Goal: Task Accomplishment & Management: Complete application form

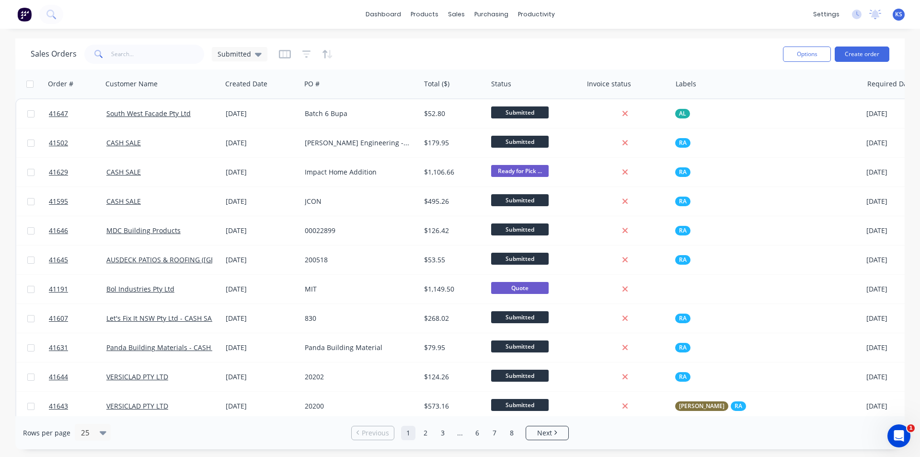
click at [530, 56] on div "Sales Orders Submitted" at bounding box center [403, 53] width 745 height 23
click at [511, 48] on div "Sales Orders Submitted" at bounding box center [403, 53] width 745 height 23
click at [464, 49] on div "Sales Orders Submitted" at bounding box center [403, 53] width 745 height 23
click at [463, 49] on div "Sales Orders Submitted" at bounding box center [403, 53] width 745 height 23
click at [462, 53] on div "Sales Orders Submitted" at bounding box center [403, 53] width 745 height 23
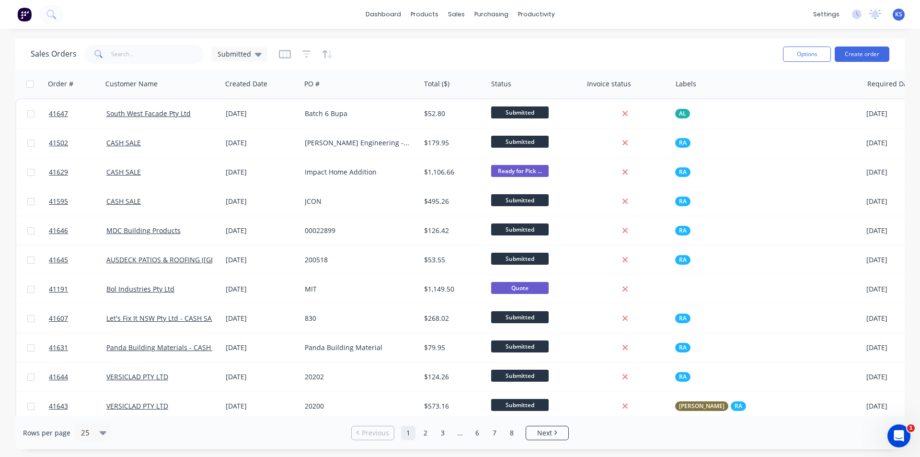
click at [462, 53] on div "Sales Orders Submitted" at bounding box center [403, 53] width 745 height 23
click at [460, 52] on div "Sales Orders Submitted" at bounding box center [403, 53] width 745 height 23
click at [590, 50] on div "Sales Orders Submitted" at bounding box center [403, 53] width 745 height 23
click at [425, 51] on div "Sales Orders Submitted" at bounding box center [403, 53] width 745 height 23
click at [563, 57] on div "Sales Orders Submitted" at bounding box center [403, 53] width 745 height 23
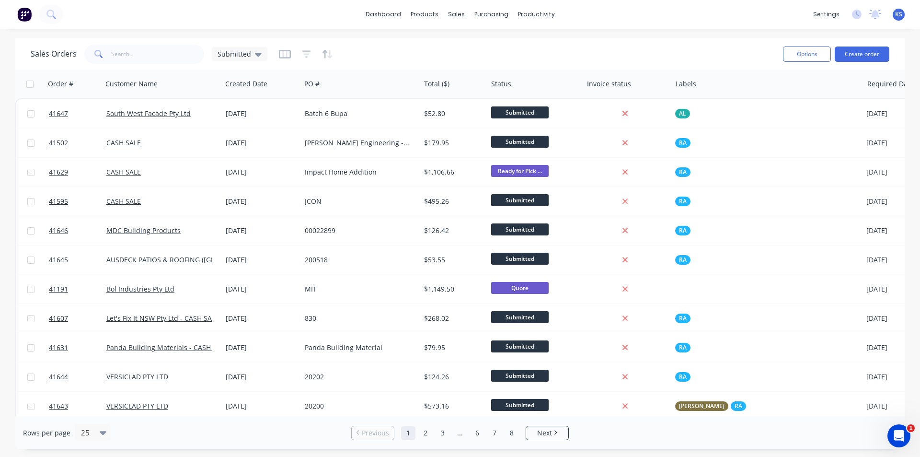
click at [611, 47] on div "Sales Orders Submitted" at bounding box center [403, 53] width 745 height 23
click at [592, 49] on div "Sales Orders Submitted" at bounding box center [403, 53] width 745 height 23
click at [410, 58] on div "Sales Orders Submitted" at bounding box center [403, 53] width 745 height 23
click at [489, 65] on div "Customers" at bounding box center [489, 65] width 35 height 9
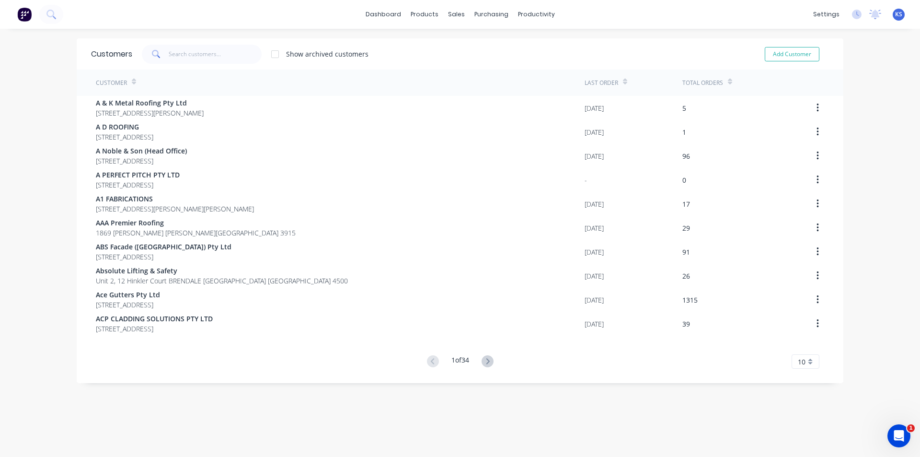
click at [415, 42] on div "Customers Show archived customers Add Customer" at bounding box center [460, 53] width 767 height 31
click at [415, 61] on div "Show archived customers Add Customer" at bounding box center [480, 54] width 697 height 19
click at [191, 61] on input "text" at bounding box center [215, 54] width 93 height 19
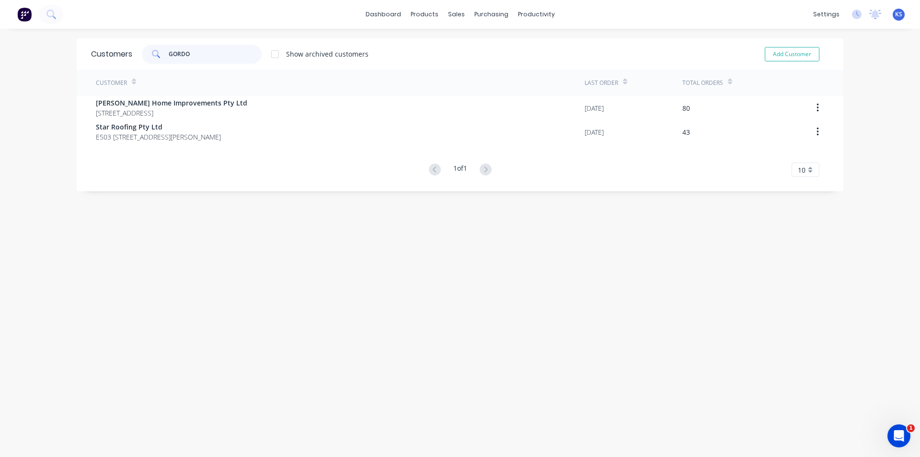
type input "[PERSON_NAME]"
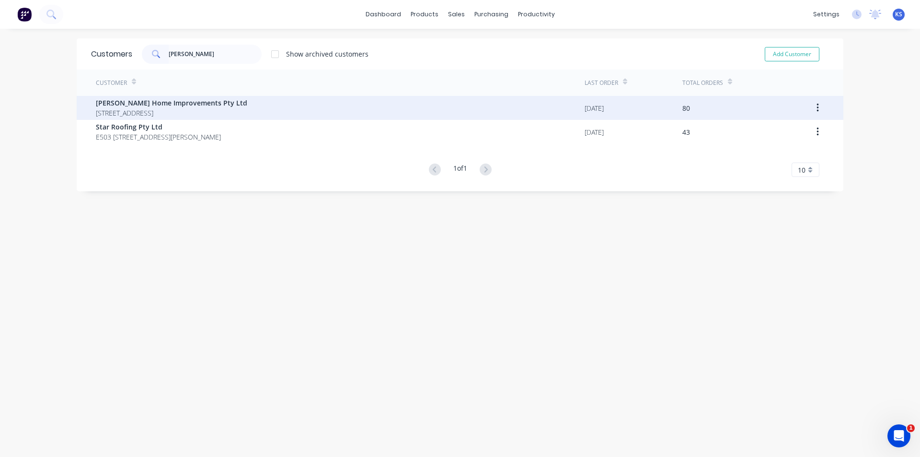
click at [185, 103] on span "[PERSON_NAME] Home Improvements Pty Ltd" at bounding box center [171, 103] width 151 height 10
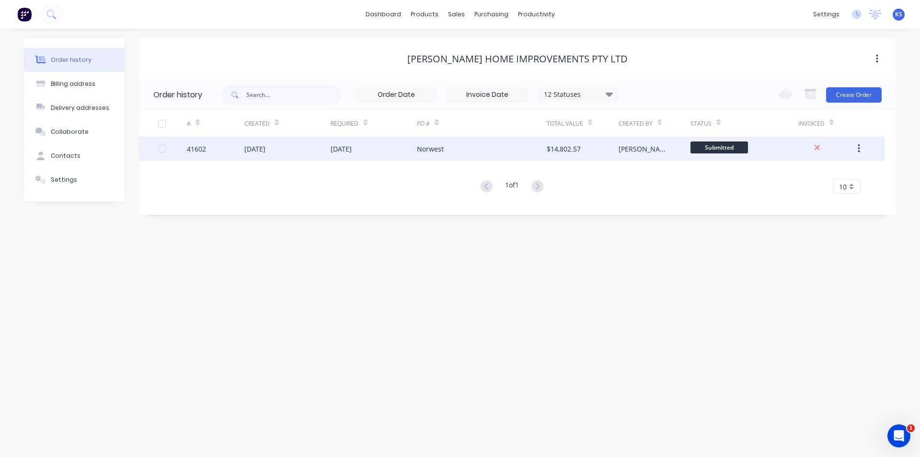
click at [408, 146] on div "[DATE]" at bounding box center [374, 149] width 86 height 24
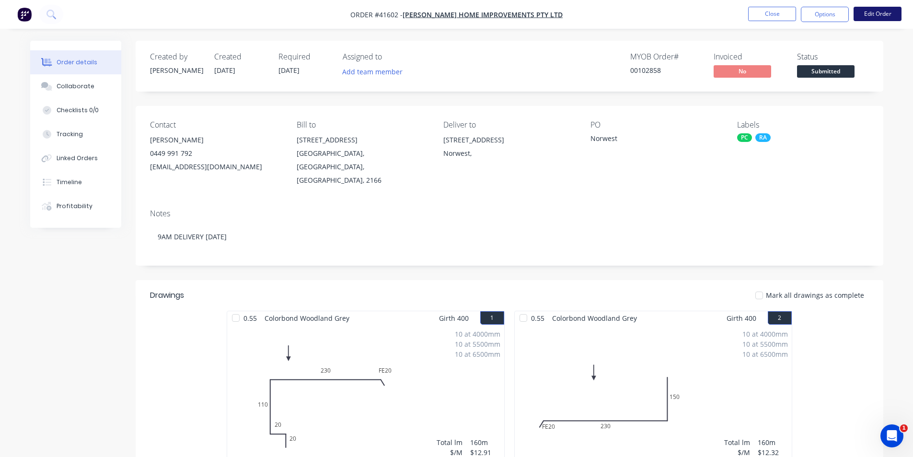
click at [877, 13] on button "Edit Order" at bounding box center [878, 14] width 48 height 14
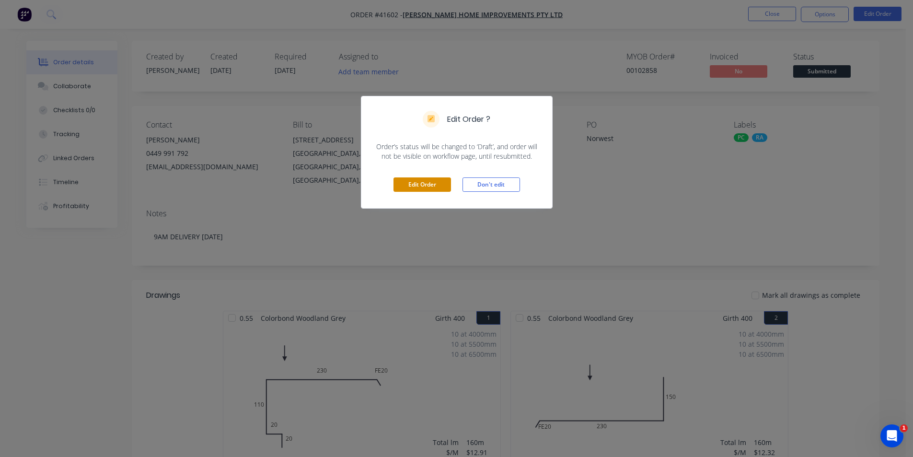
click at [434, 184] on button "Edit Order" at bounding box center [422, 184] width 58 height 14
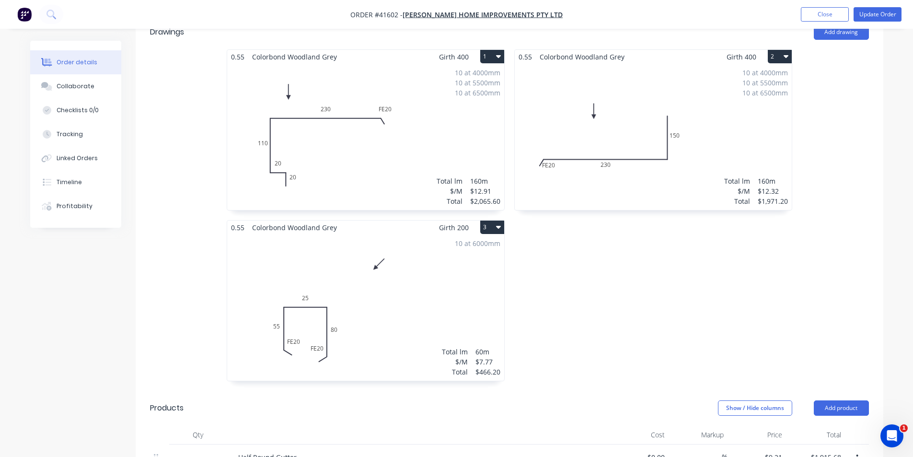
scroll to position [288, 0]
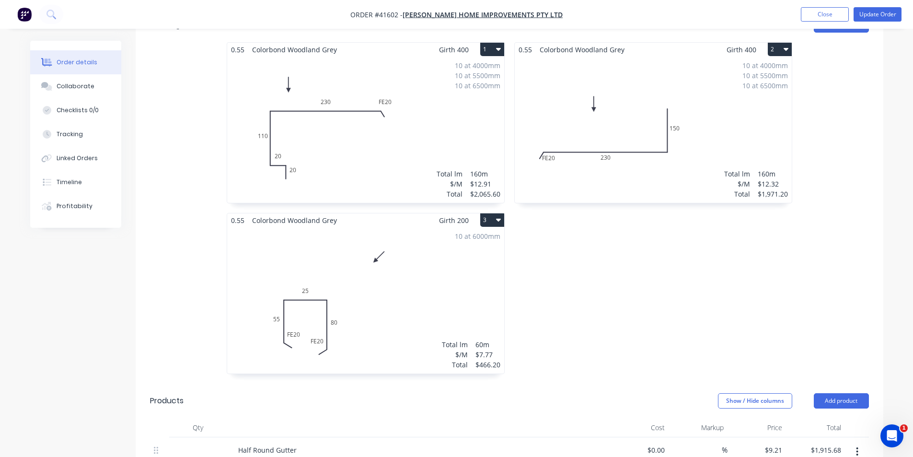
click at [402, 282] on div "10 at 6000mm Total lm $/M Total 60m $7.77 $466.20" at bounding box center [365, 300] width 277 height 146
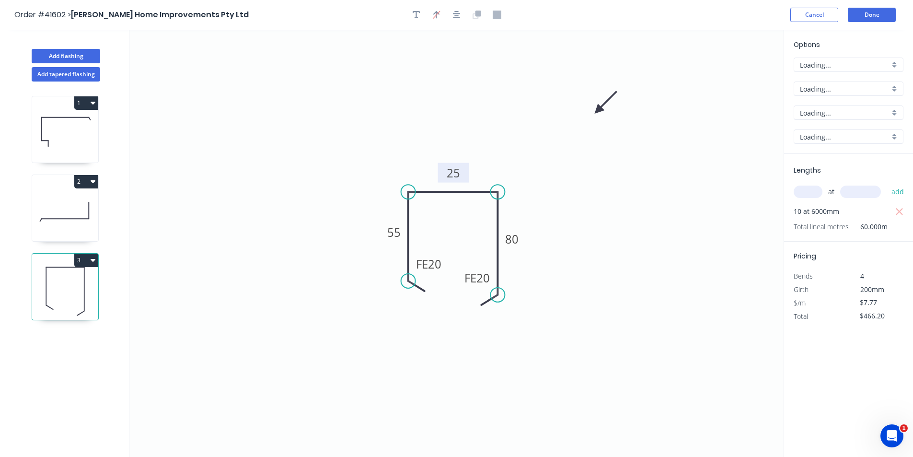
click at [462, 171] on rect at bounding box center [453, 173] width 19 height 13
type input "$9.88"
type input "$592.80"
click at [876, 16] on button "Done" at bounding box center [872, 15] width 48 height 14
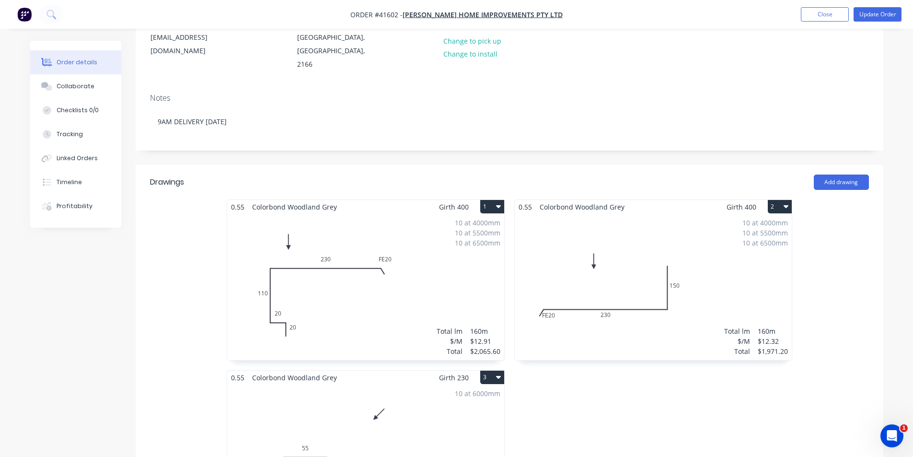
scroll to position [240, 0]
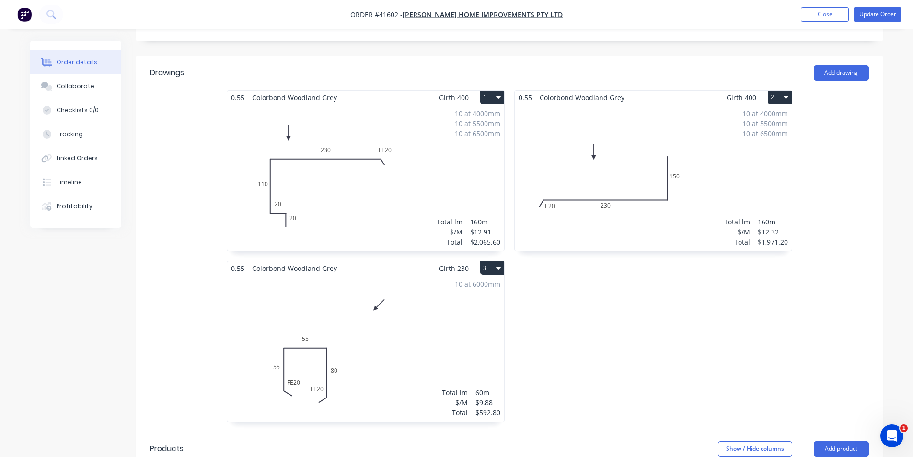
click at [661, 321] on div "0.55 Colorbond Woodland Grey Girth 400 2 0 FE 20 230 150 0 FE 20 230 150 10 at …" at bounding box center [653, 260] width 288 height 341
click at [877, 12] on button "Update Order" at bounding box center [878, 14] width 48 height 14
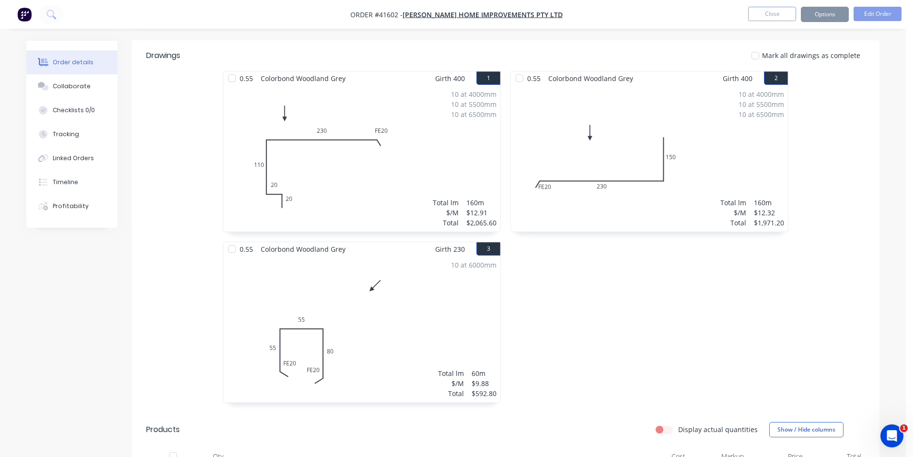
scroll to position [0, 0]
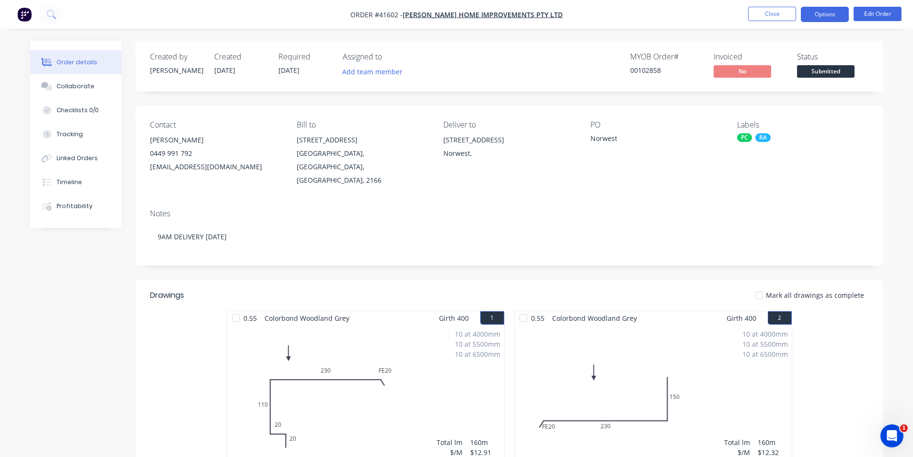
click at [831, 12] on button "Options" at bounding box center [825, 14] width 48 height 15
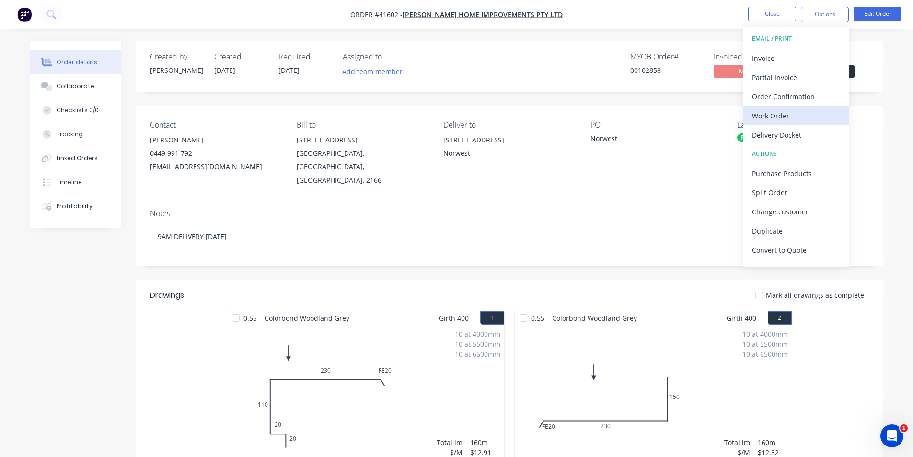
click at [814, 115] on div "Work Order" at bounding box center [796, 116] width 88 height 14
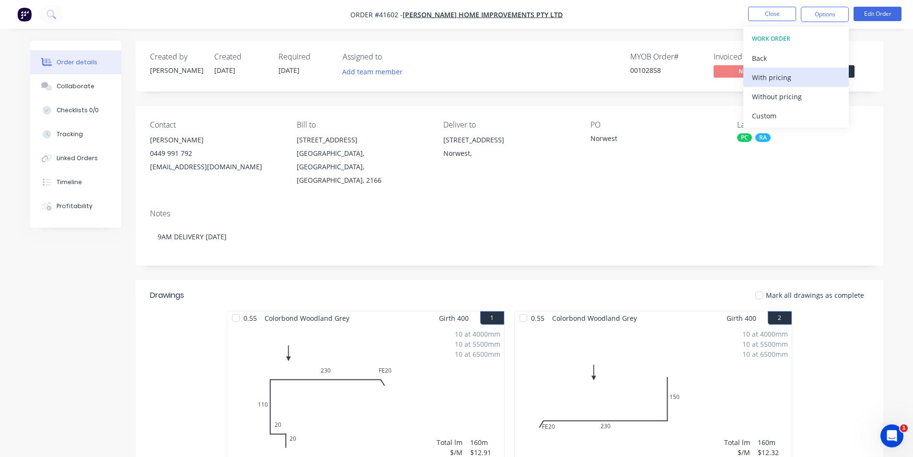
click at [802, 77] on div "With pricing" at bounding box center [796, 77] width 88 height 14
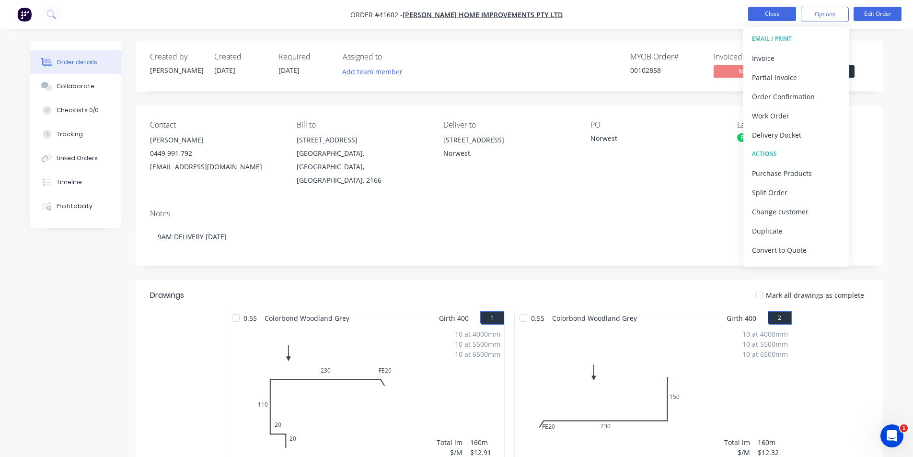
drag, startPoint x: 581, startPoint y: 52, endPoint x: 767, endPoint y: 7, distance: 191.3
click at [581, 52] on div "Created by [PERSON_NAME] Created [DATE] Required [DATE] Assigned to Add team me…" at bounding box center [510, 66] width 748 height 51
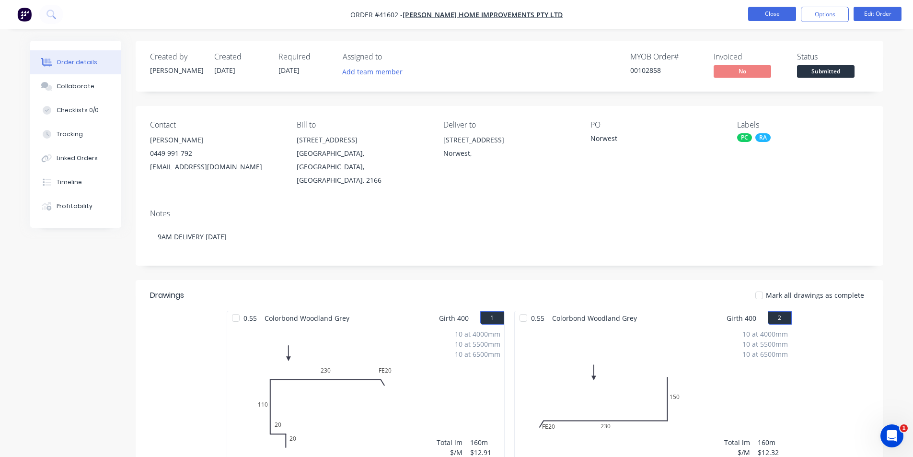
click at [774, 12] on button "Close" at bounding box center [772, 14] width 48 height 14
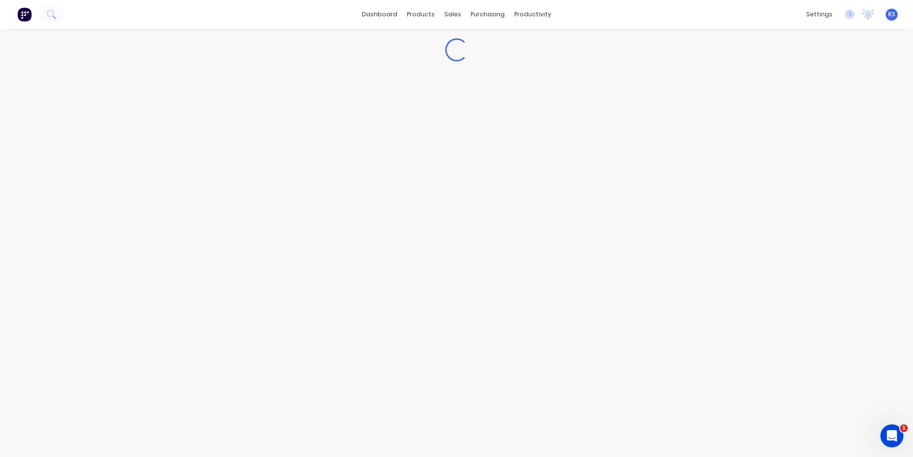
click at [658, 22] on div "dashboard products sales purchasing productivity dashboard products Product Cat…" at bounding box center [456, 14] width 913 height 29
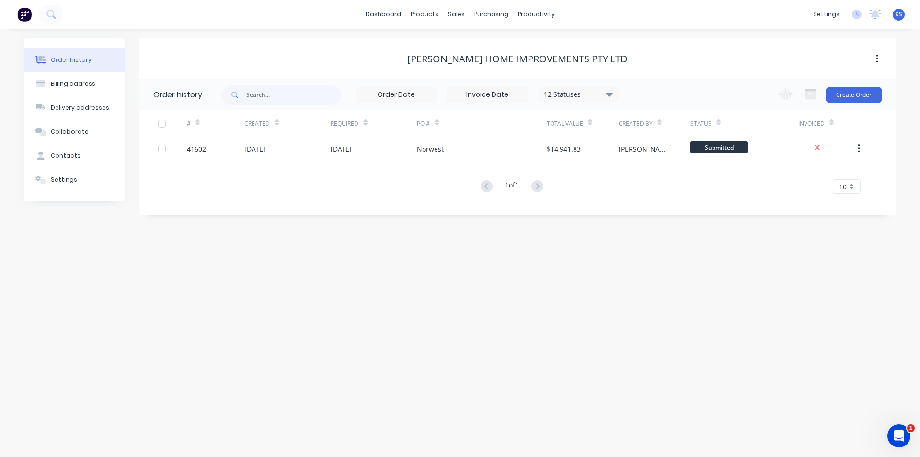
drag, startPoint x: 713, startPoint y: 82, endPoint x: 715, endPoint y: 74, distance: 7.9
click at [713, 81] on div "12 Statuses Invoice Status Invoiced Not Invoiced Partial Order Status All Archi…" at bounding box center [558, 94] width 675 height 31
click at [712, 63] on div "[PERSON_NAME] Home Improvements Pty Ltd" at bounding box center [517, 59] width 757 height 12
click at [661, 56] on div "[PERSON_NAME] Home Improvements Pty Ltd" at bounding box center [517, 59] width 757 height 12
click at [381, 49] on div "[PERSON_NAME] Home Improvements Pty Ltd" at bounding box center [517, 58] width 757 height 41
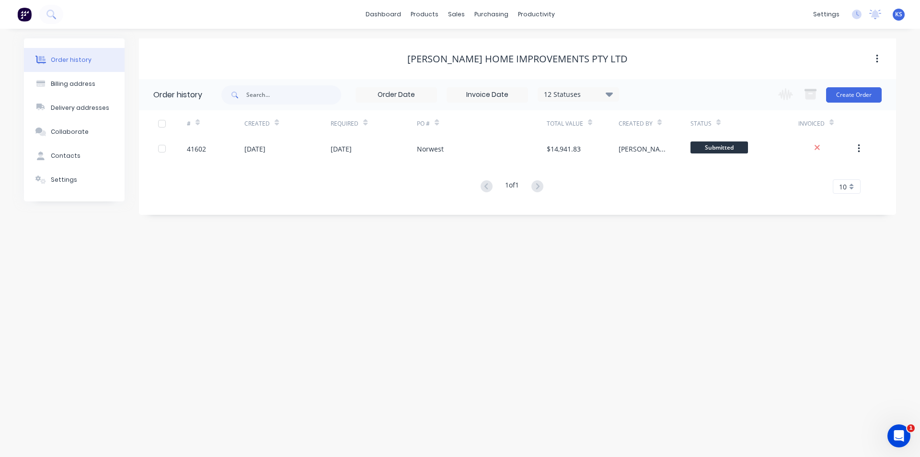
click at [662, 45] on div "[PERSON_NAME] Home Improvements Pty Ltd" at bounding box center [517, 58] width 757 height 41
click at [662, 44] on div "[PERSON_NAME] Home Improvements Pty Ltd" at bounding box center [517, 58] width 757 height 41
click at [353, 200] on div "# Created Required PO # Total Value Created By Status Invoiced 41602 [DATE] [DA…" at bounding box center [512, 157] width 746 height 95
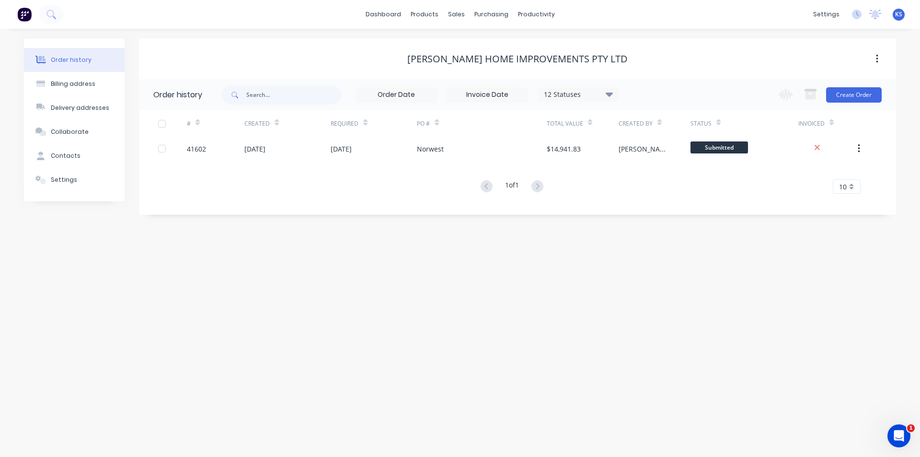
click at [654, 66] on div "[PERSON_NAME] Home Improvements Pty Ltd" at bounding box center [517, 58] width 757 height 17
click at [489, 46] on div "Sales Orders" at bounding box center [491, 46] width 39 height 9
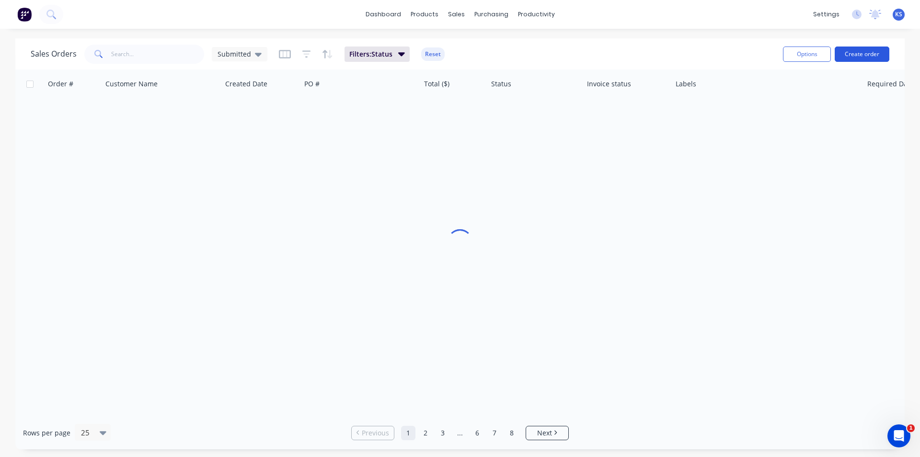
click at [858, 53] on button "Create order" at bounding box center [862, 53] width 55 height 15
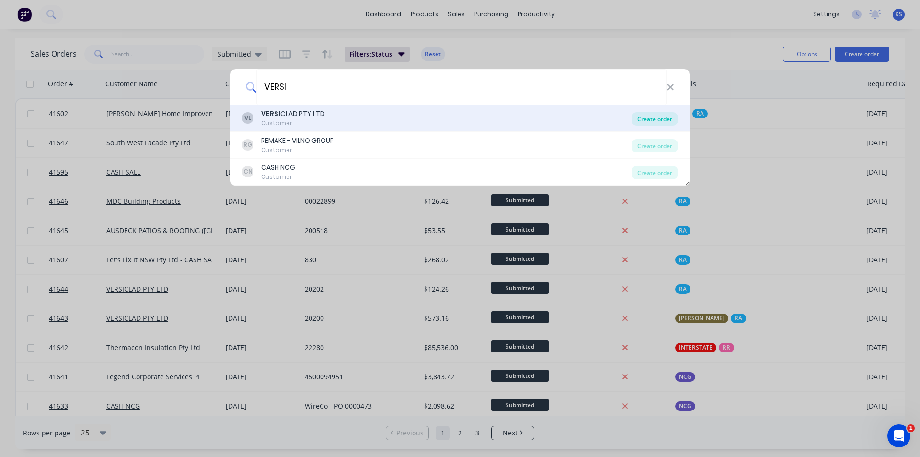
type input "VERSI"
click at [653, 119] on div "Create order" at bounding box center [655, 118] width 46 height 13
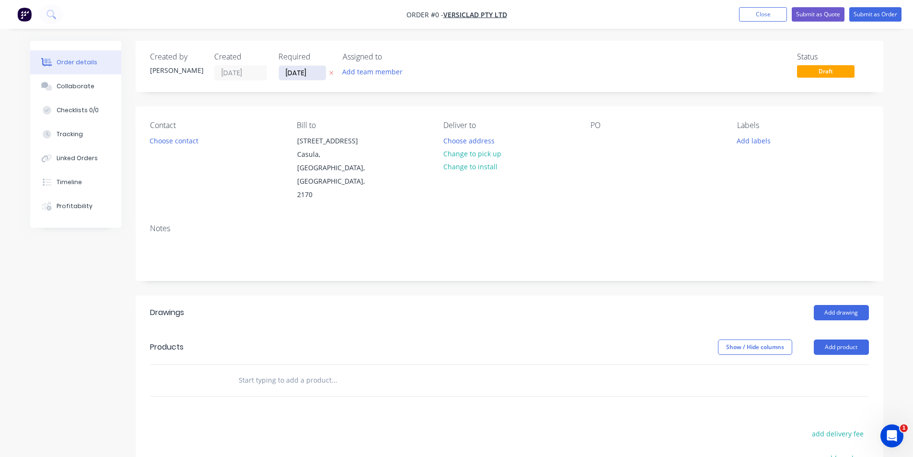
click at [293, 75] on input "[DATE]" at bounding box center [302, 73] width 47 height 14
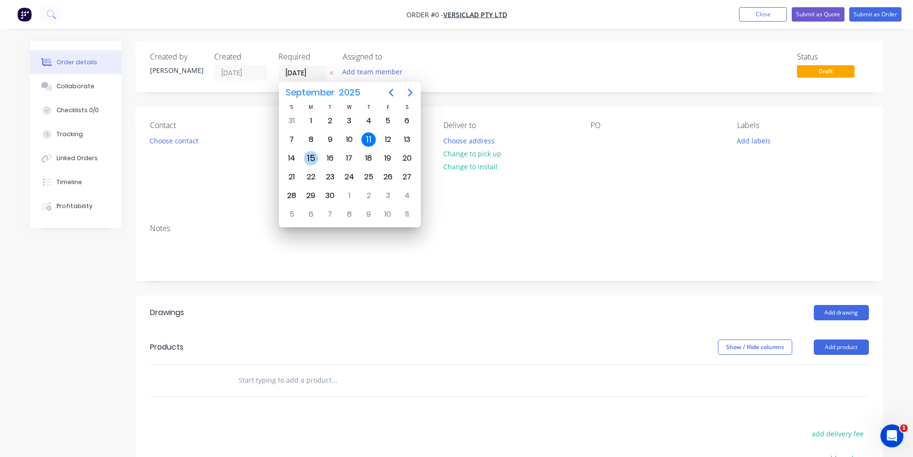
click at [312, 158] on div "15" at bounding box center [311, 158] width 14 height 14
type input "[DATE]"
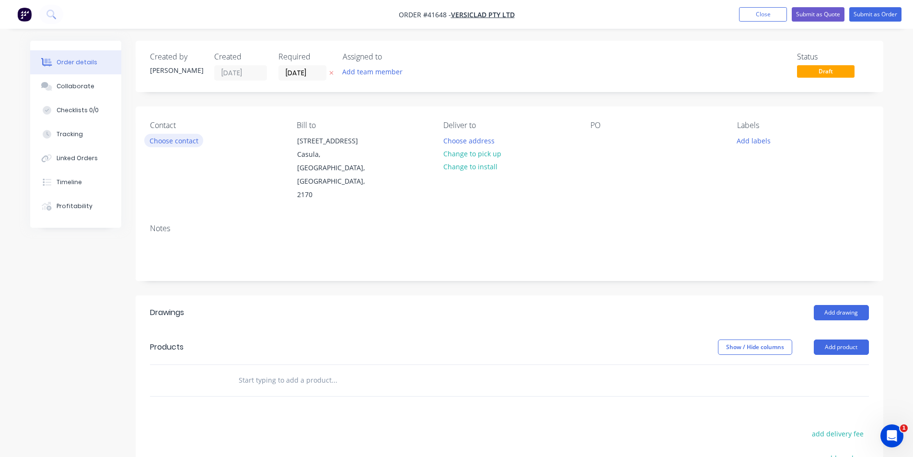
click at [180, 140] on button "Choose contact" at bounding box center [173, 140] width 59 height 13
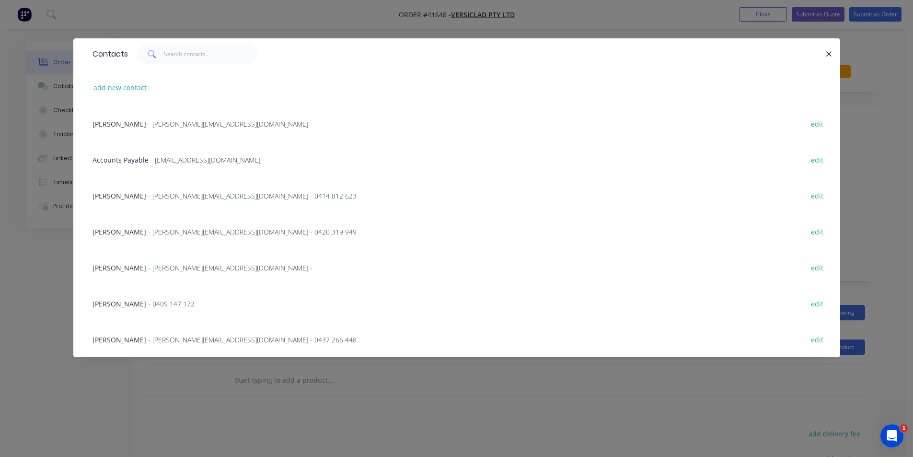
click at [135, 131] on div "[PERSON_NAME] - [PERSON_NAME][EMAIL_ADDRESS][DOMAIN_NAME] - edit" at bounding box center [457, 123] width 738 height 36
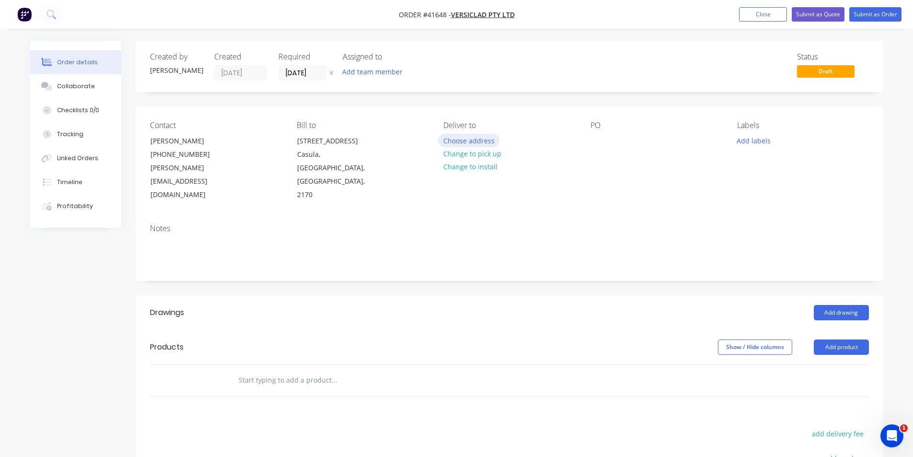
click at [456, 143] on button "Choose address" at bounding box center [468, 140] width 61 height 13
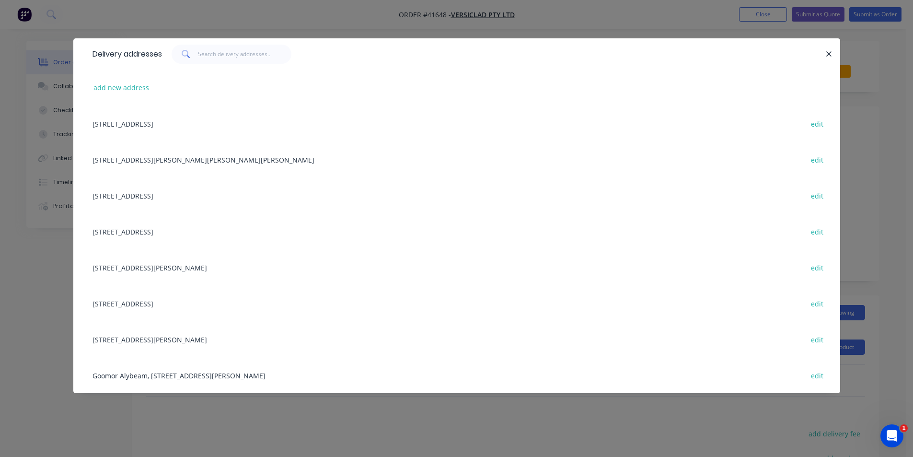
click at [199, 121] on div "[STREET_ADDRESS] edit" at bounding box center [457, 123] width 738 height 36
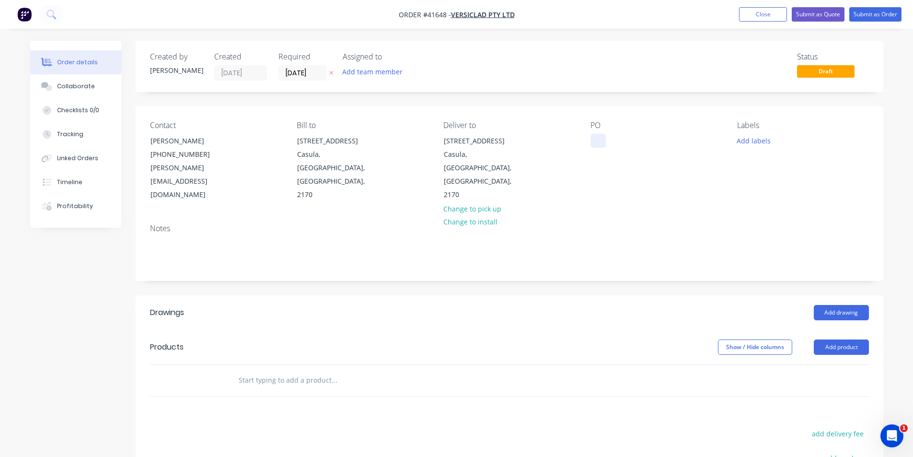
click at [590, 145] on div at bounding box center [597, 141] width 15 height 14
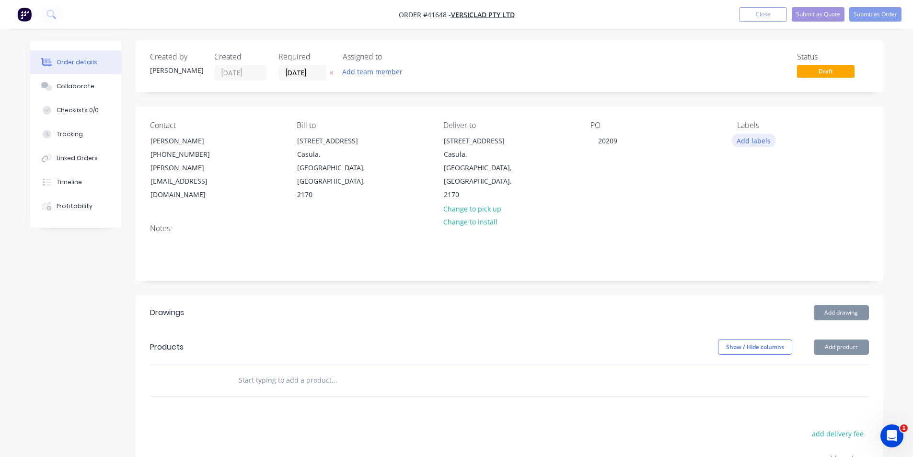
click at [747, 139] on button "Add labels" at bounding box center [754, 140] width 44 height 13
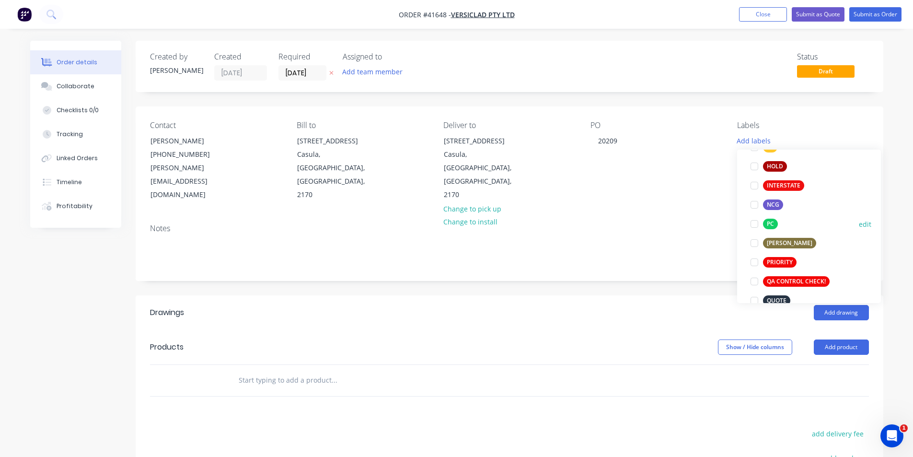
scroll to position [240, 0]
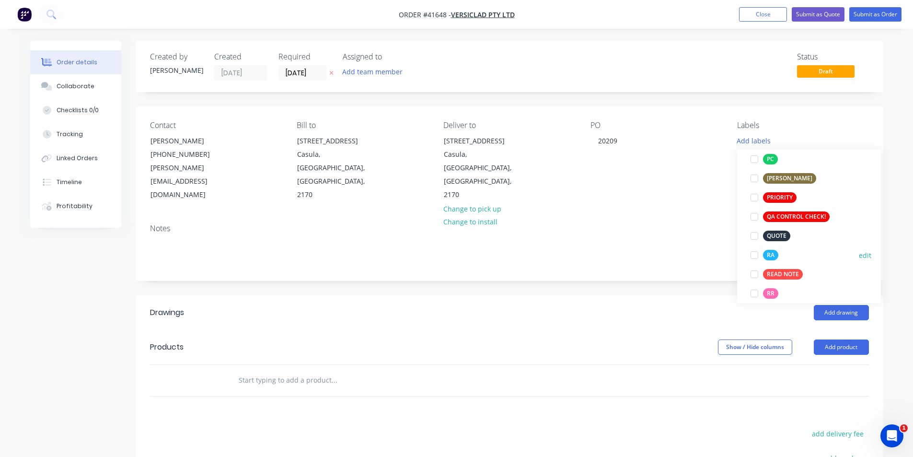
click at [756, 254] on div at bounding box center [754, 254] width 19 height 19
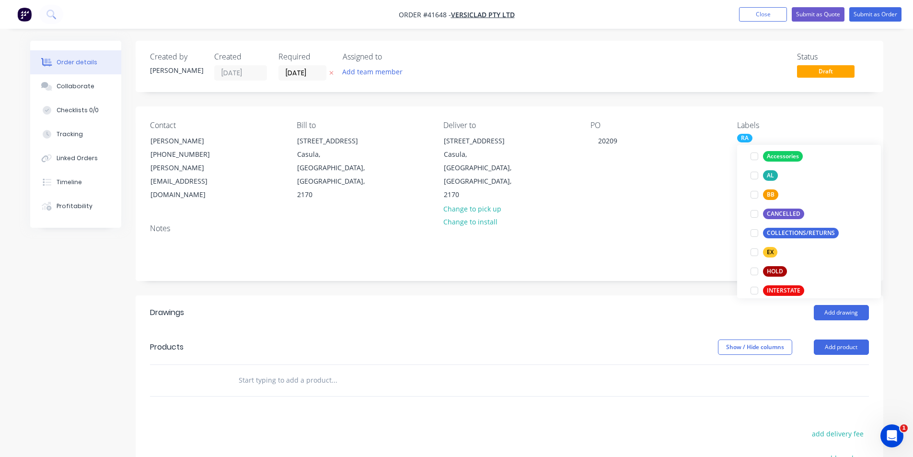
scroll to position [144, 0]
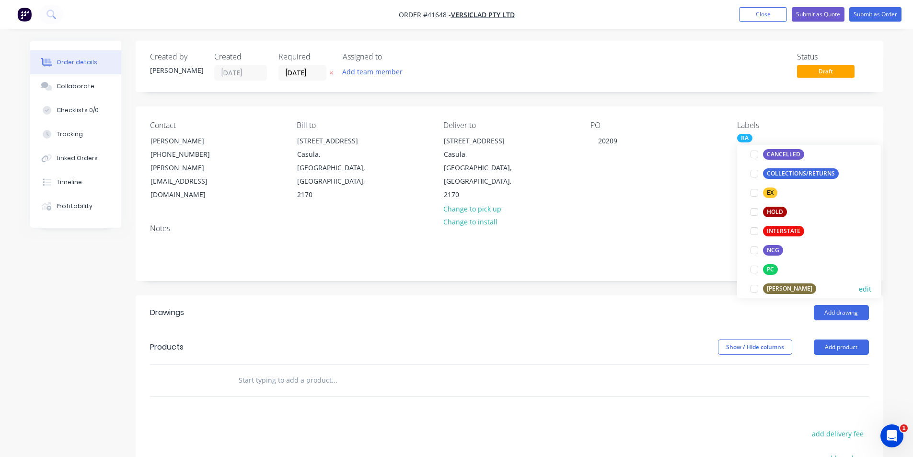
click at [753, 289] on div at bounding box center [754, 288] width 19 height 19
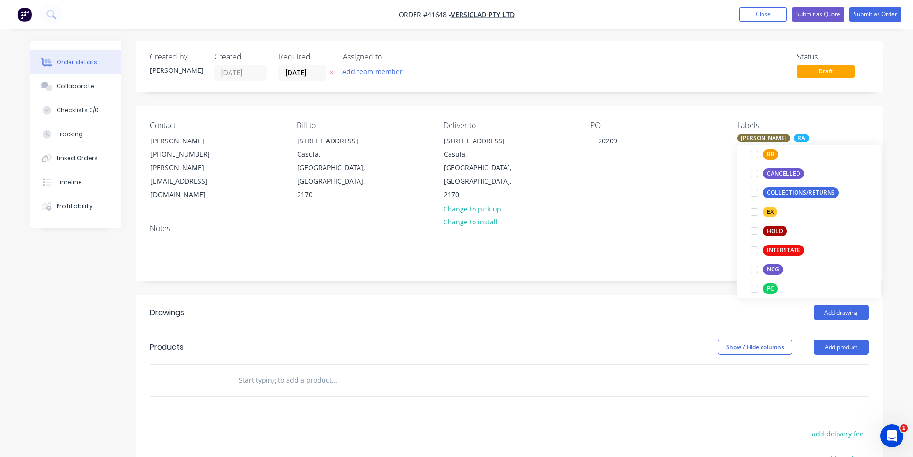
scroll to position [0, 0]
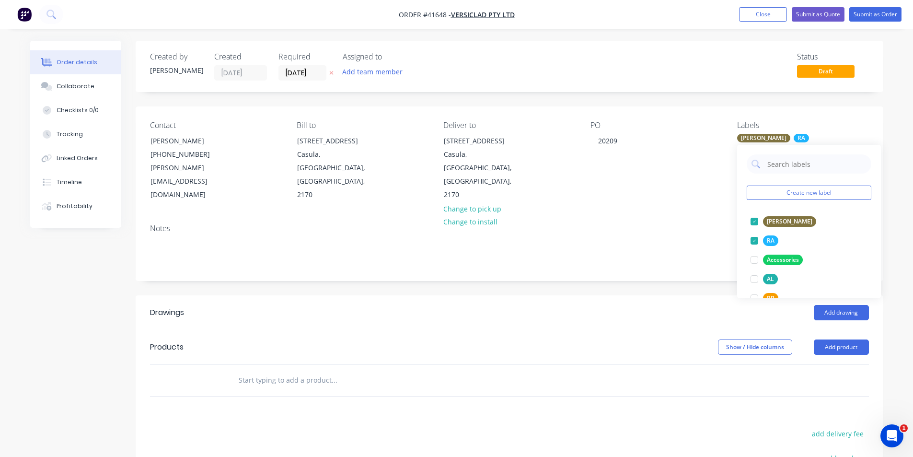
click at [655, 305] on div "Add drawing" at bounding box center [585, 312] width 566 height 15
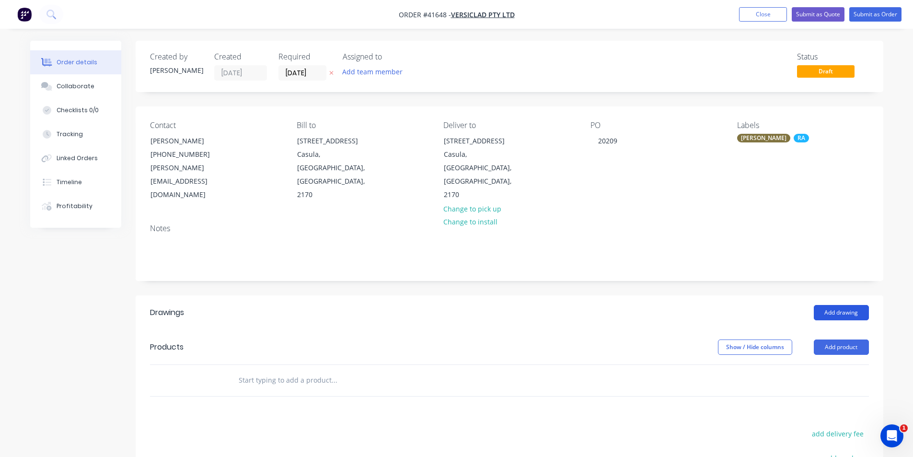
click at [840, 305] on button "Add drawing" at bounding box center [841, 312] width 55 height 15
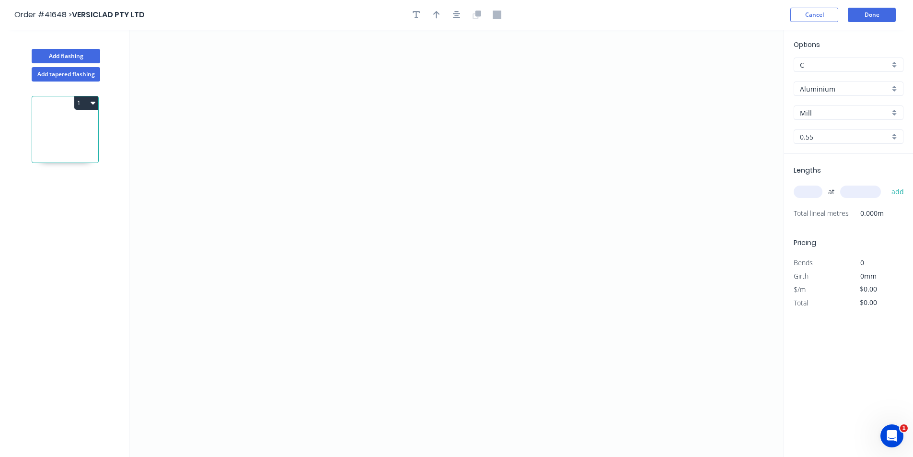
click at [836, 87] on input "Aluminium" at bounding box center [845, 89] width 90 height 10
click at [855, 176] on div "Unicote G300" at bounding box center [848, 172] width 109 height 17
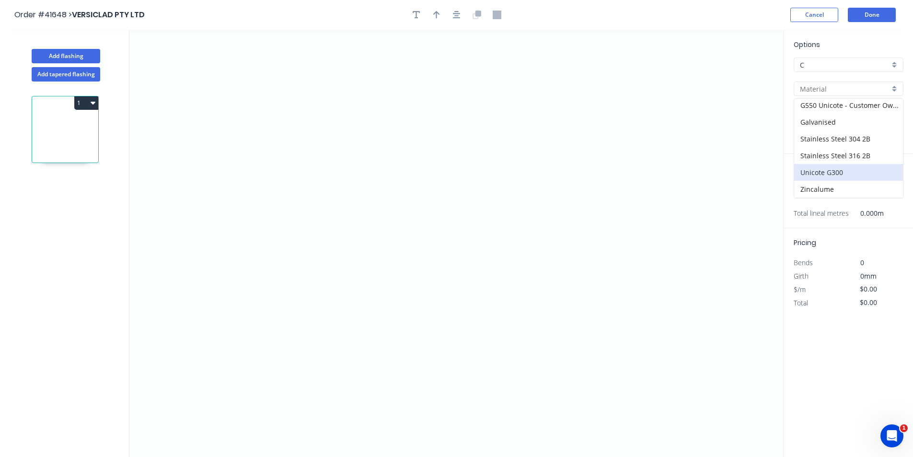
type input "Unicote G300"
type input "[PERSON_NAME]"
type input "1.0"
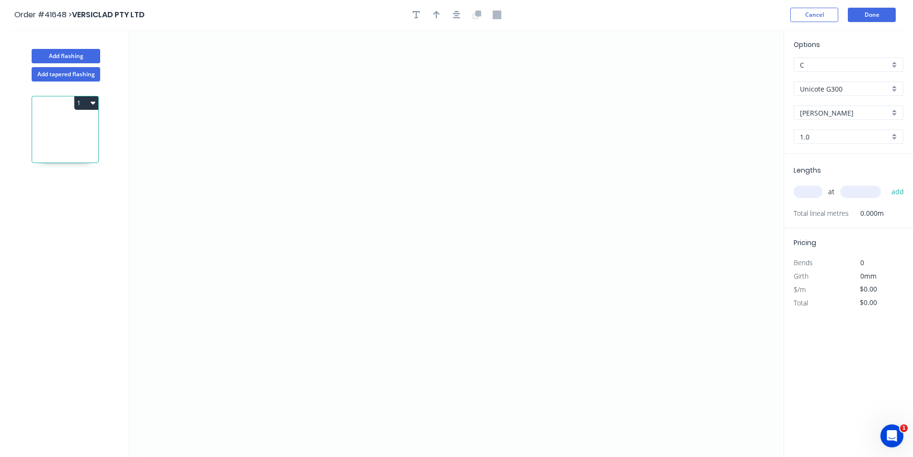
click at [823, 136] on input "1.0" at bounding box center [845, 137] width 90 height 10
click at [821, 173] on div "1.2" at bounding box center [848, 171] width 109 height 17
type input "1.2"
click at [810, 188] on input "text" at bounding box center [808, 191] width 29 height 12
type input "3"
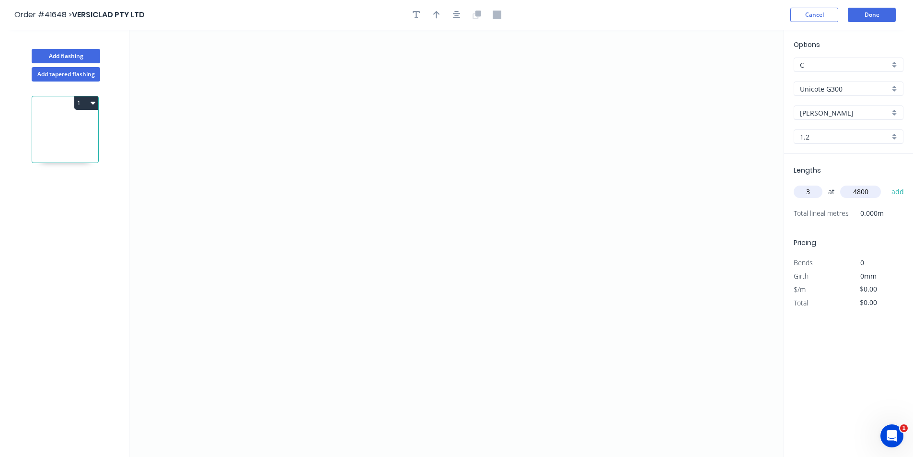
type input "4800"
click at [887, 184] on button "add" at bounding box center [898, 192] width 23 height 16
click at [581, 152] on icon "0" at bounding box center [456, 243] width 654 height 427
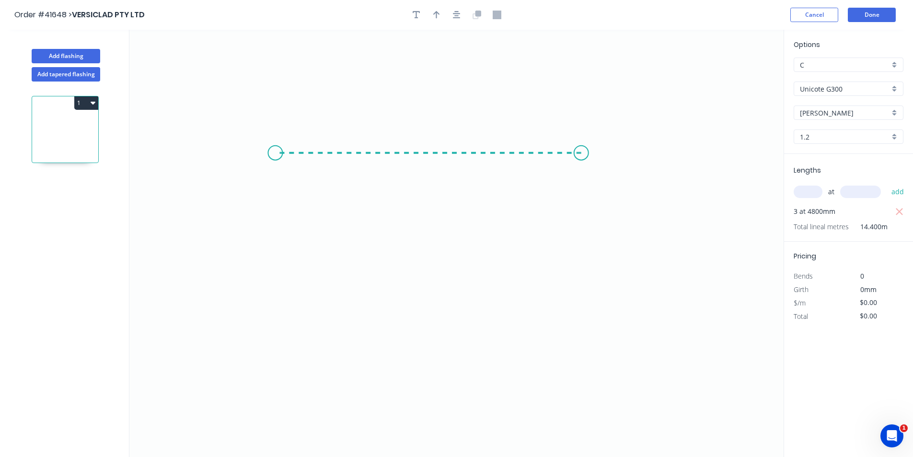
click at [275, 148] on icon "0" at bounding box center [456, 243] width 654 height 427
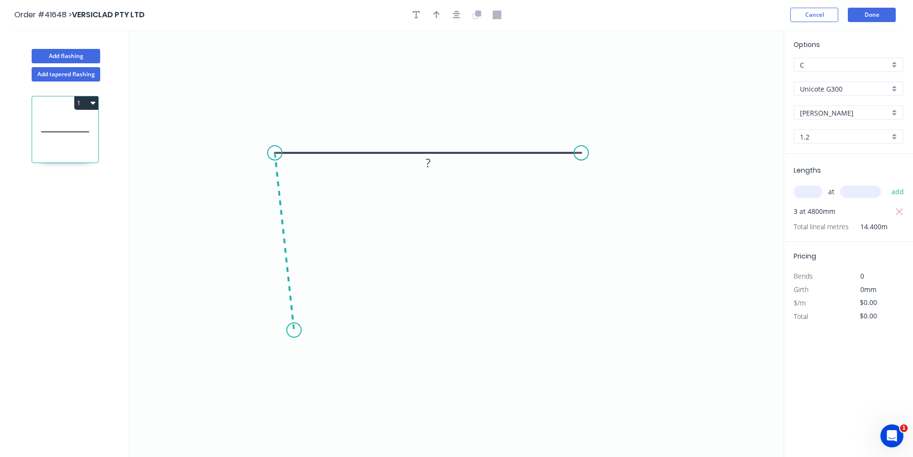
click at [294, 330] on icon "0 ?" at bounding box center [456, 243] width 654 height 427
click at [387, 336] on icon "0 ? ? ? º" at bounding box center [456, 243] width 654 height 427
click at [423, 319] on icon "0 ? ? ? ? º ? º" at bounding box center [456, 243] width 654 height 427
click at [423, 319] on circle at bounding box center [423, 318] width 14 height 14
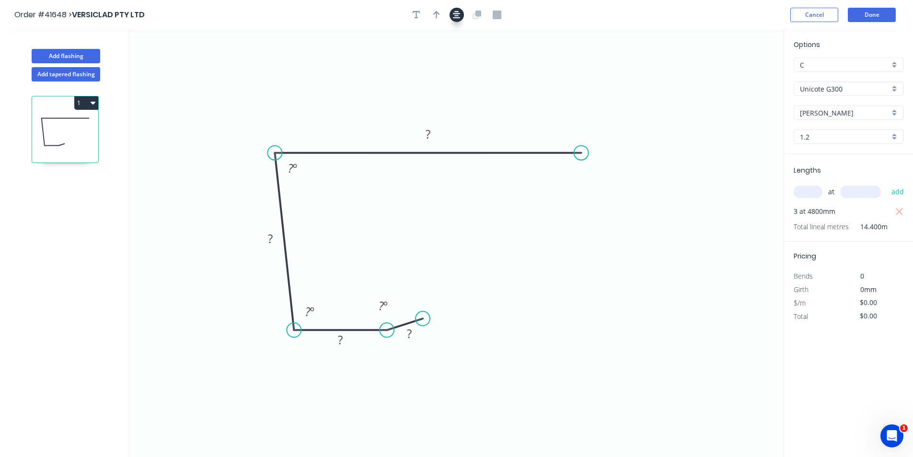
click at [458, 14] on icon "button" at bounding box center [457, 15] width 8 height 8
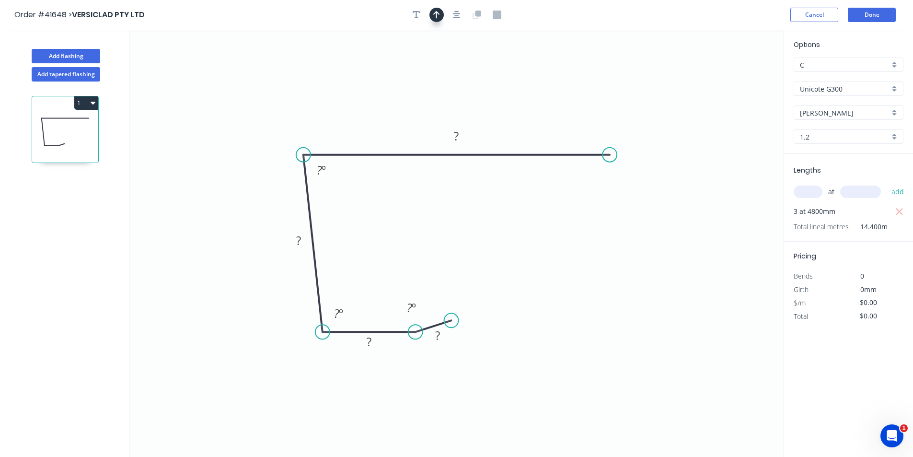
click at [434, 12] on icon "button" at bounding box center [436, 15] width 7 height 9
drag, startPoint x: 735, startPoint y: 74, endPoint x: 381, endPoint y: 83, distance: 354.3
click at [413, 83] on icon at bounding box center [417, 73] width 9 height 31
click at [442, 331] on rect at bounding box center [437, 335] width 19 height 13
type input "$12.54"
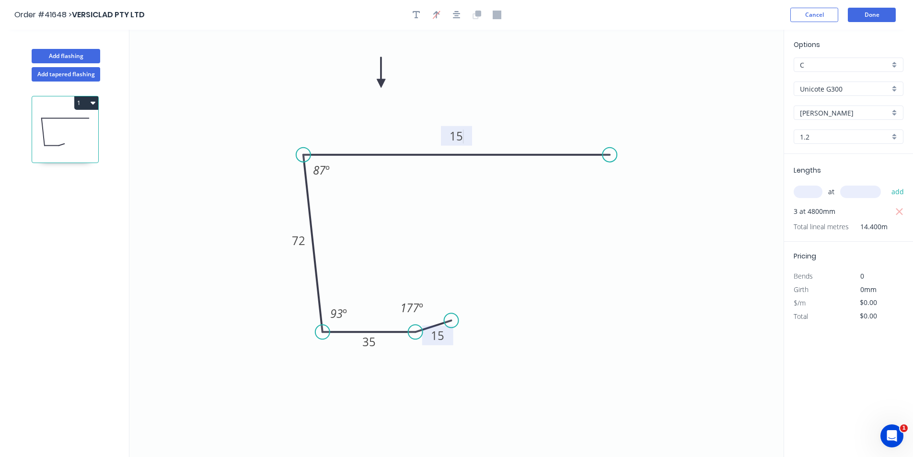
type input "$180.58"
click at [417, 12] on icon "button" at bounding box center [417, 15] width 8 height 8
click at [197, 62] on textarea at bounding box center [191, 67] width 78 height 35
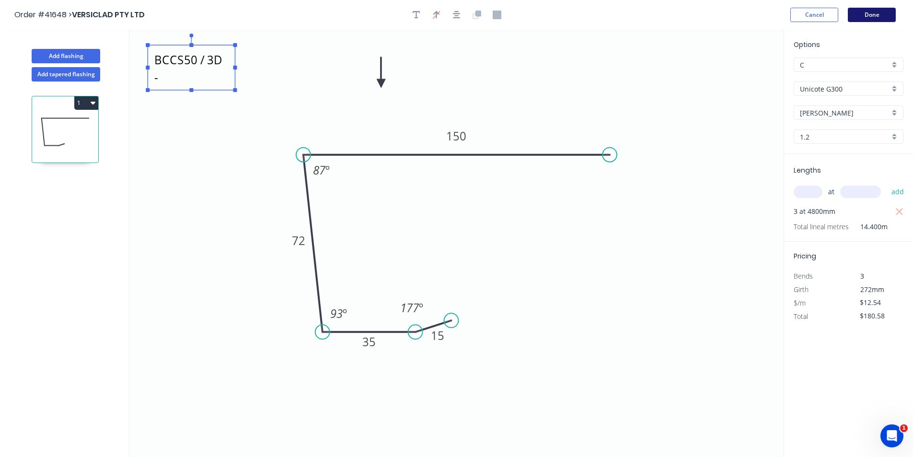
type textarea "BCCS50 / 3D - [PERSON_NAME]"
click at [864, 18] on button "Done" at bounding box center [872, 15] width 48 height 14
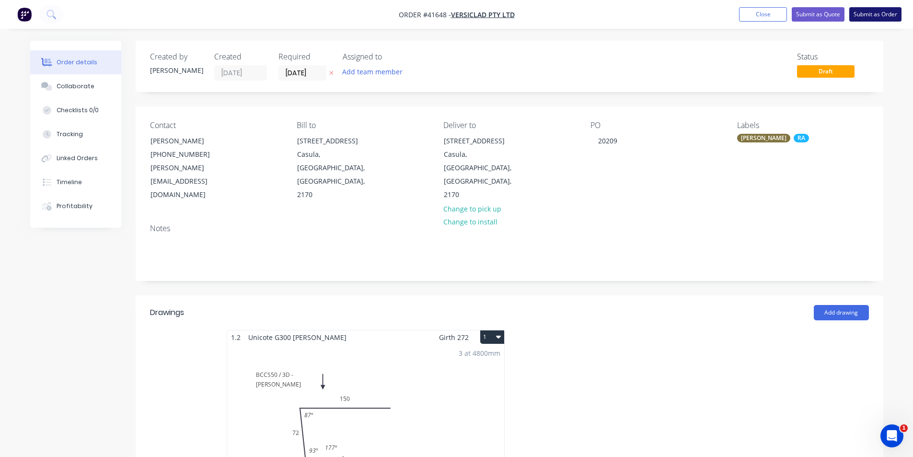
click at [864, 18] on button "Submit as Order" at bounding box center [875, 14] width 52 height 14
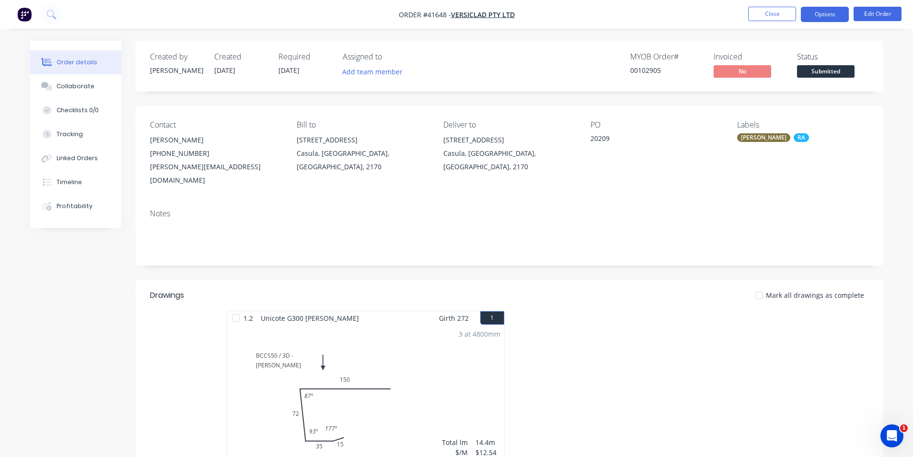
click at [830, 16] on button "Options" at bounding box center [825, 14] width 48 height 15
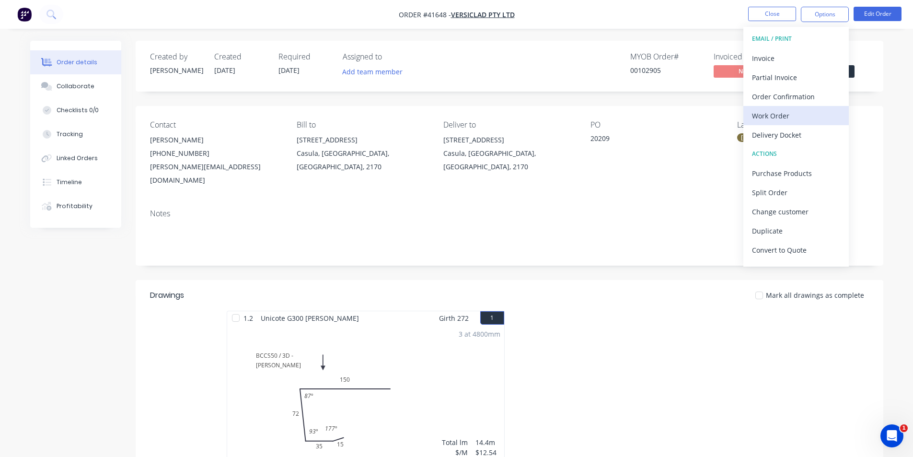
click at [794, 117] on div "Work Order" at bounding box center [796, 116] width 88 height 14
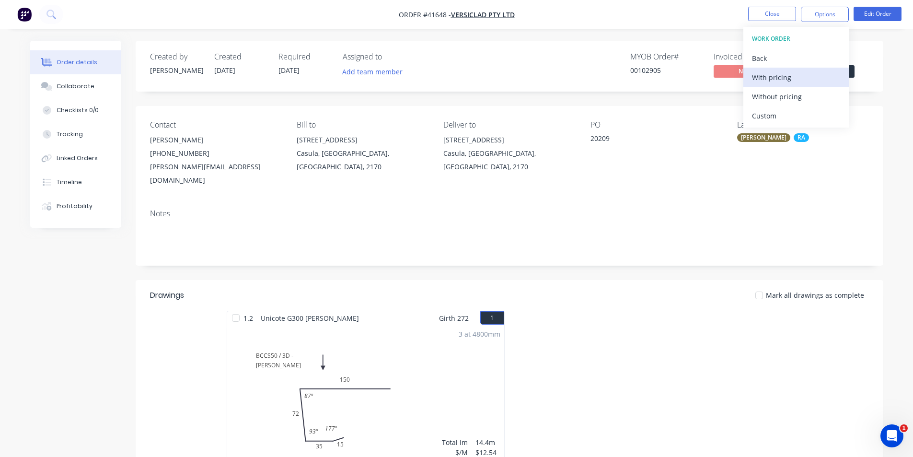
click at [797, 81] on div "With pricing" at bounding box center [796, 77] width 88 height 14
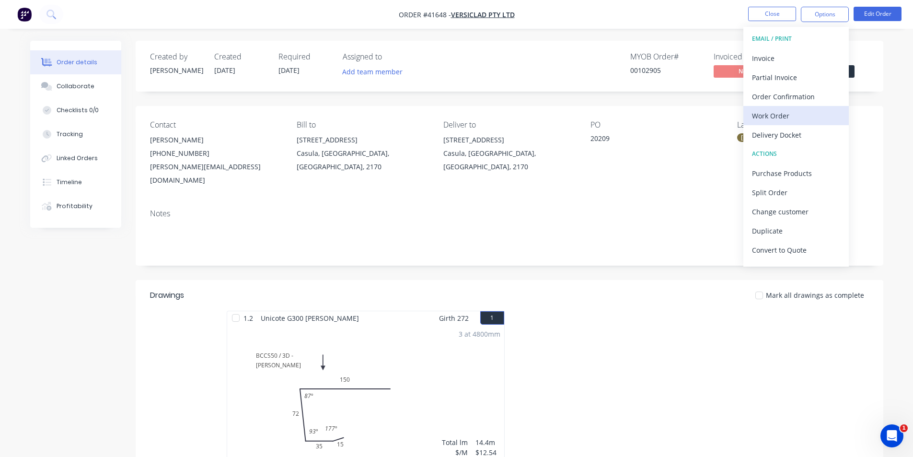
click at [756, 114] on div "Work Order" at bounding box center [796, 116] width 88 height 14
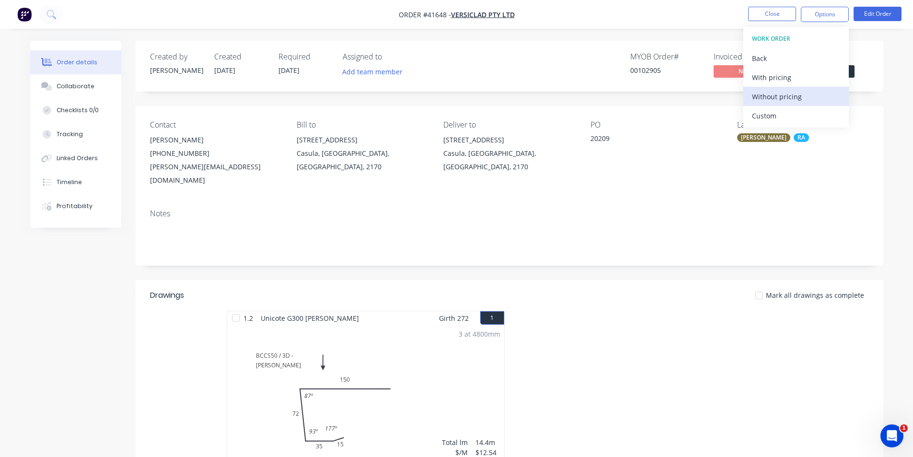
drag, startPoint x: 756, startPoint y: 114, endPoint x: 771, endPoint y: 96, distance: 23.1
click at [771, 96] on div "Without pricing" at bounding box center [796, 97] width 88 height 14
click at [752, 100] on div "Order Confirmation" at bounding box center [796, 97] width 88 height 14
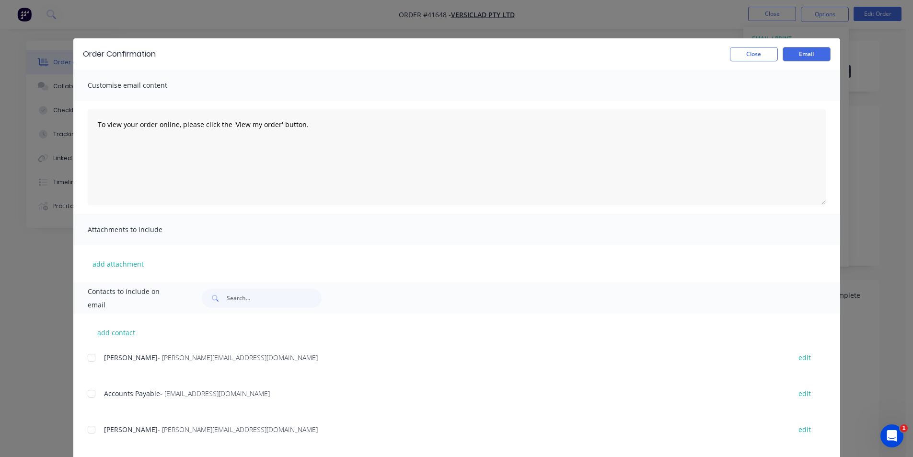
click at [87, 357] on div at bounding box center [91, 357] width 19 height 19
click at [783, 55] on button "Email" at bounding box center [807, 54] width 48 height 14
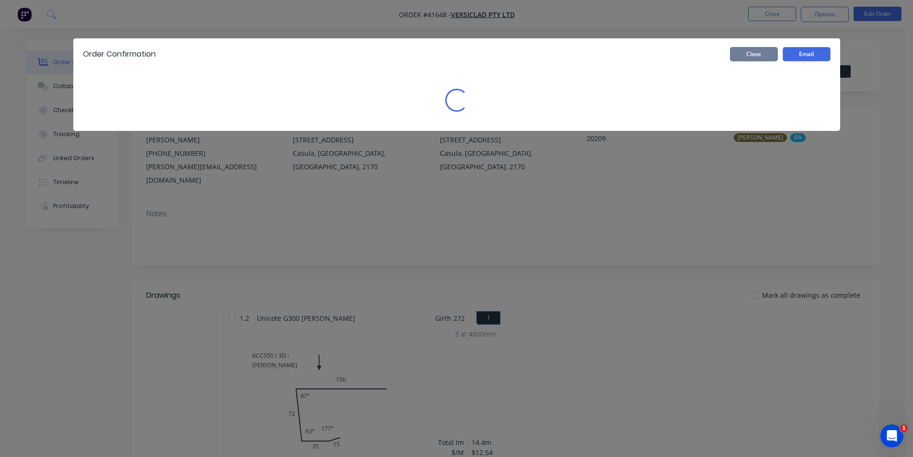
click at [762, 56] on button "Close" at bounding box center [754, 54] width 48 height 14
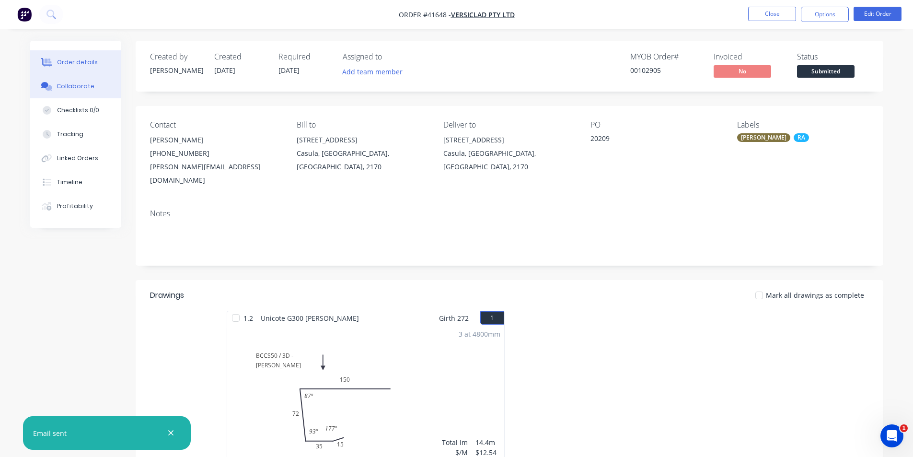
click at [84, 84] on div "Collaborate" at bounding box center [76, 86] width 38 height 9
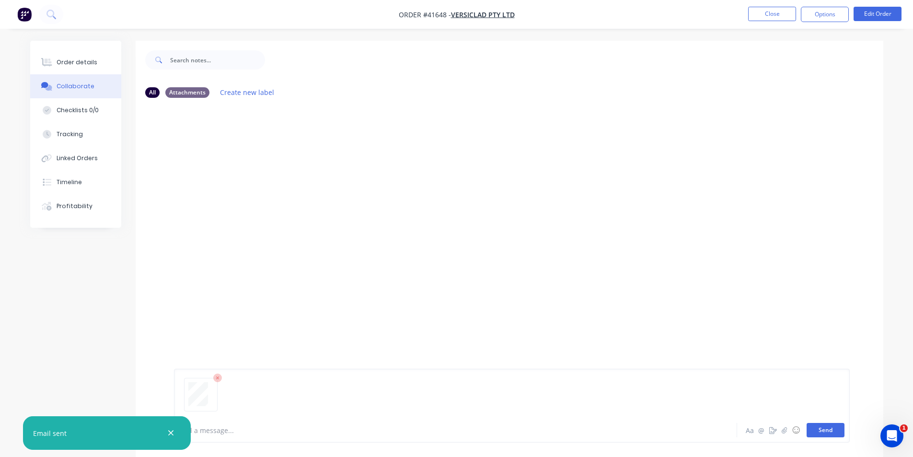
click at [826, 429] on button "Send" at bounding box center [826, 430] width 38 height 14
click at [71, 56] on button "Order details" at bounding box center [75, 62] width 91 height 24
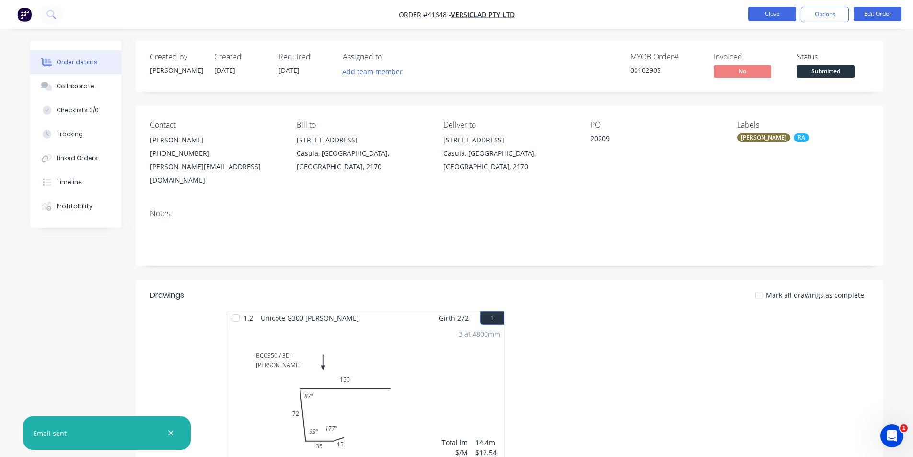
click at [772, 12] on button "Close" at bounding box center [772, 14] width 48 height 14
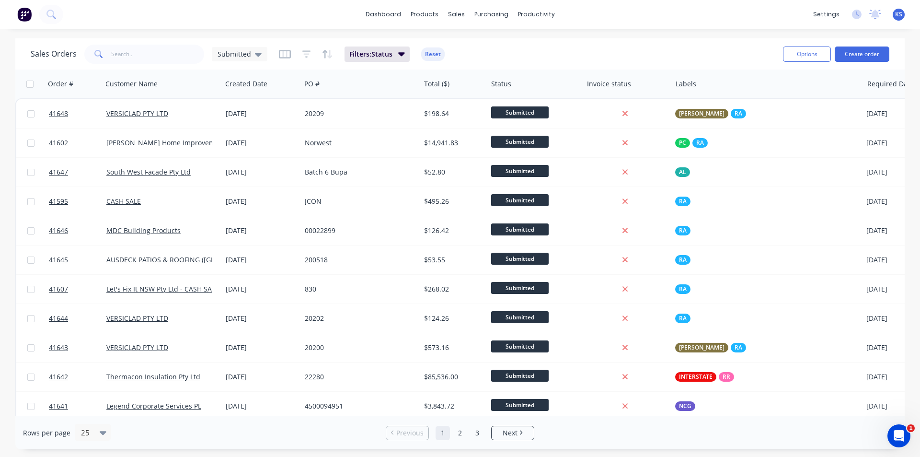
click at [624, 22] on div "dashboard products sales purchasing productivity dashboard products Product Cat…" at bounding box center [460, 14] width 920 height 29
click at [596, 48] on div "Sales Orders Submitted Filters: Status Reset" at bounding box center [403, 53] width 745 height 23
click at [528, 51] on div "Sales Orders Submitted Filters: Status Reset" at bounding box center [403, 53] width 745 height 23
click at [856, 56] on button "Create order" at bounding box center [862, 53] width 55 height 15
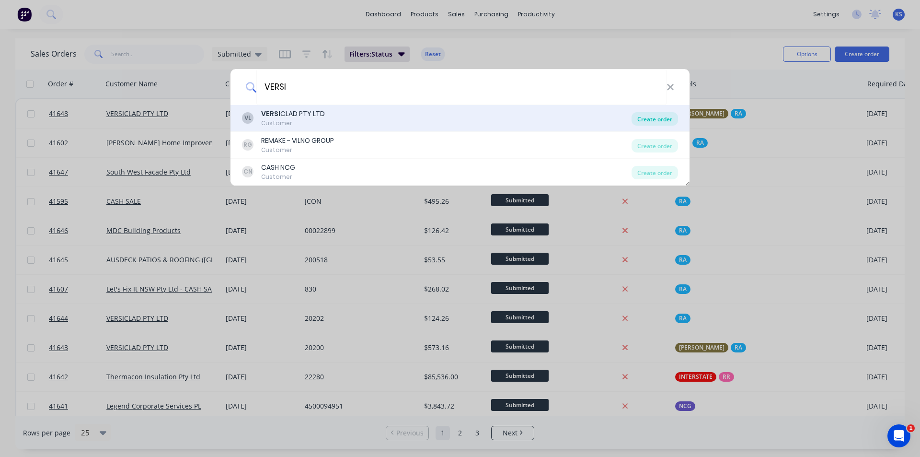
type input "VERSI"
click at [652, 119] on div "Create order" at bounding box center [655, 118] width 46 height 13
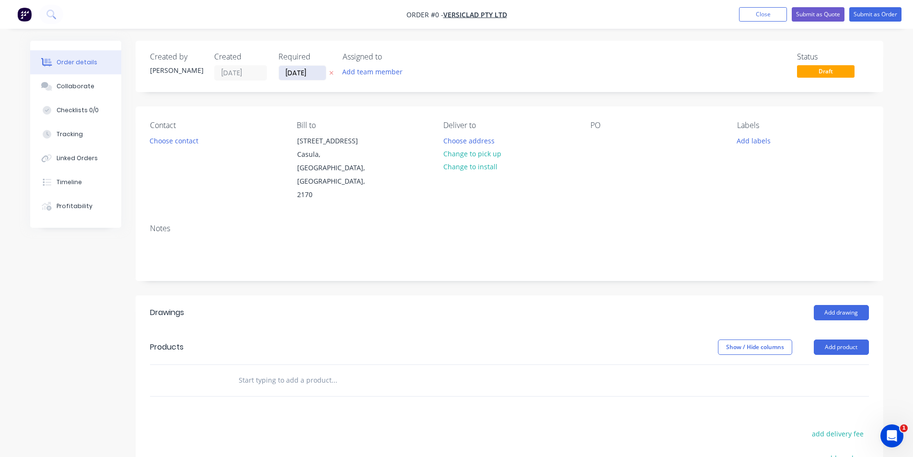
click at [296, 70] on input "[DATE]" at bounding box center [302, 73] width 47 height 14
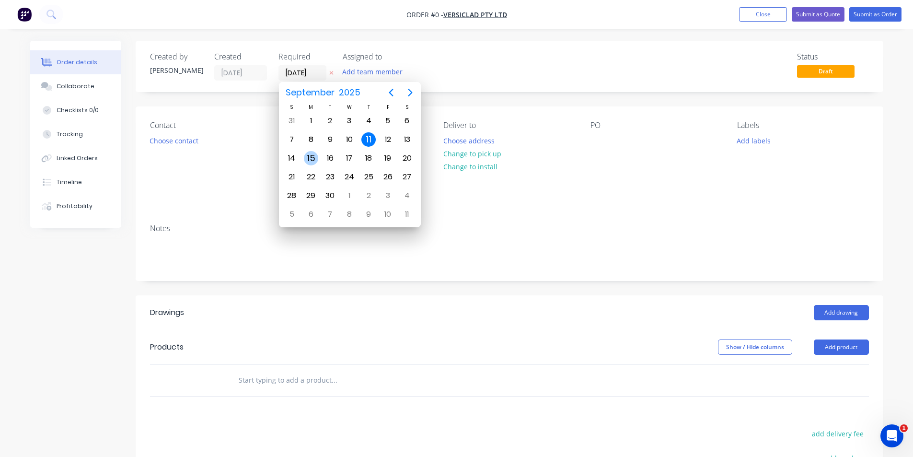
drag, startPoint x: 313, startPoint y: 159, endPoint x: 298, endPoint y: 157, distance: 16.0
click at [313, 159] on div "15" at bounding box center [311, 158] width 14 height 14
type input "[DATE]"
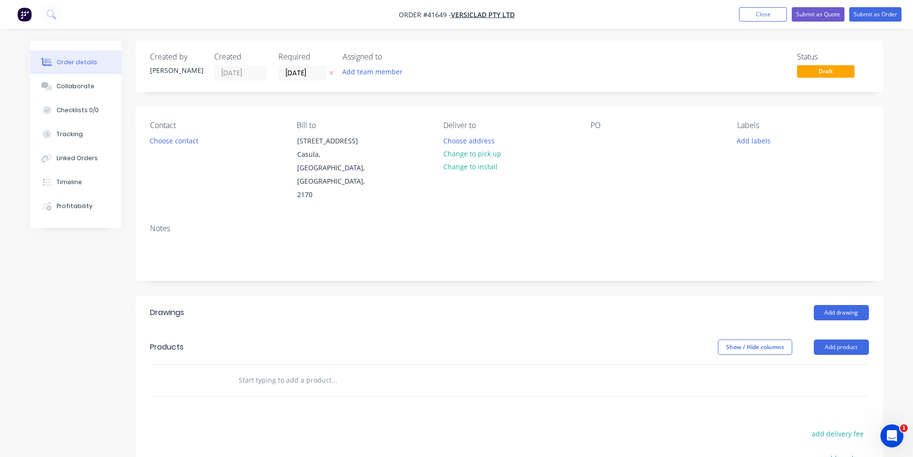
click at [160, 144] on button "Choose contact" at bounding box center [173, 140] width 59 height 13
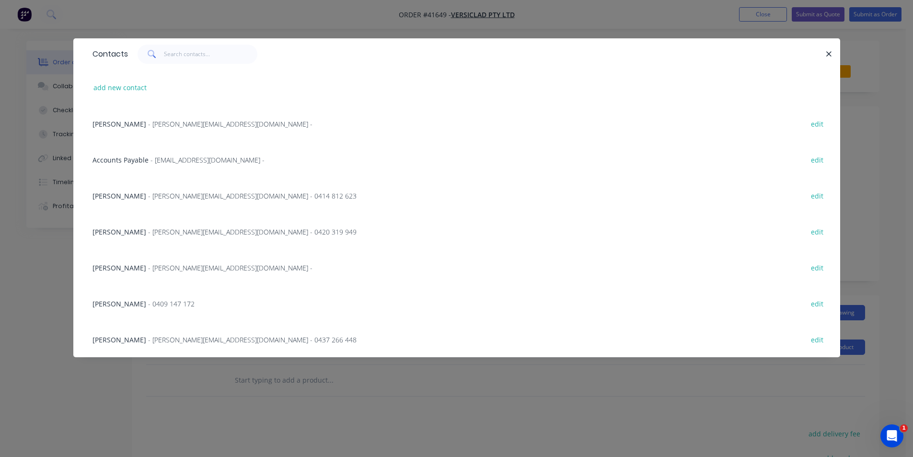
click at [148, 123] on span "- [PERSON_NAME][EMAIL_ADDRESS][DOMAIN_NAME] -" at bounding box center [230, 123] width 164 height 9
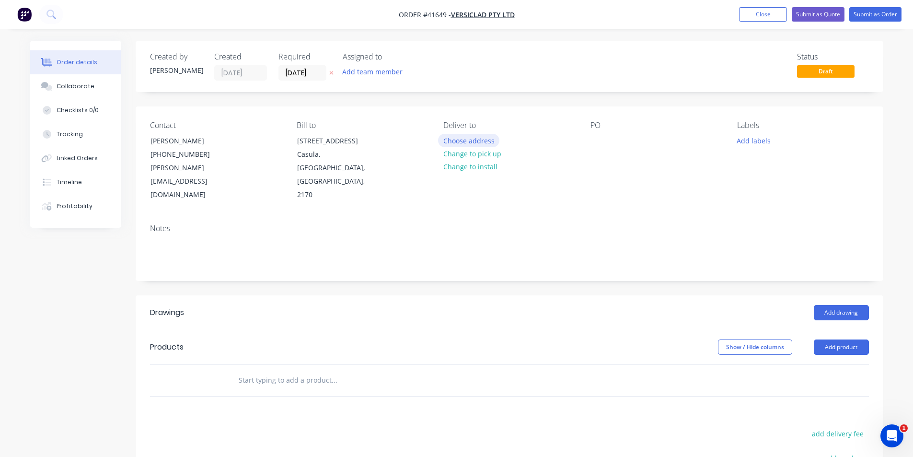
click at [460, 142] on button "Choose address" at bounding box center [468, 140] width 61 height 13
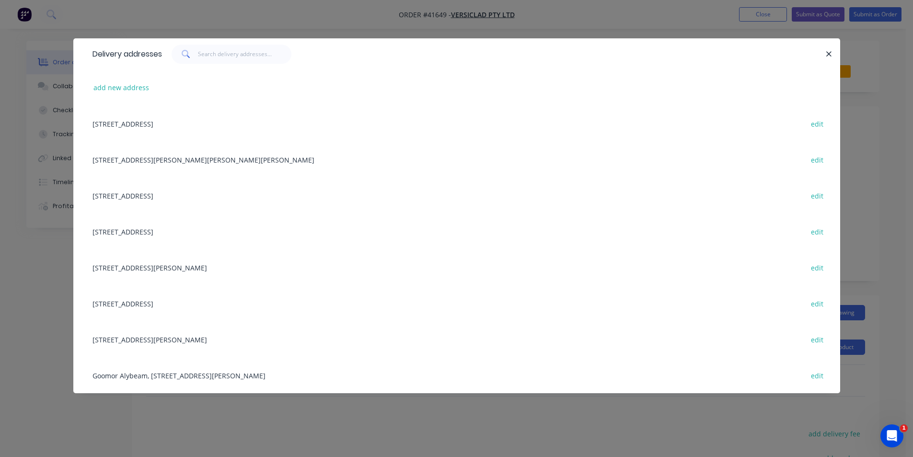
click at [185, 128] on div "[STREET_ADDRESS] edit" at bounding box center [457, 123] width 738 height 36
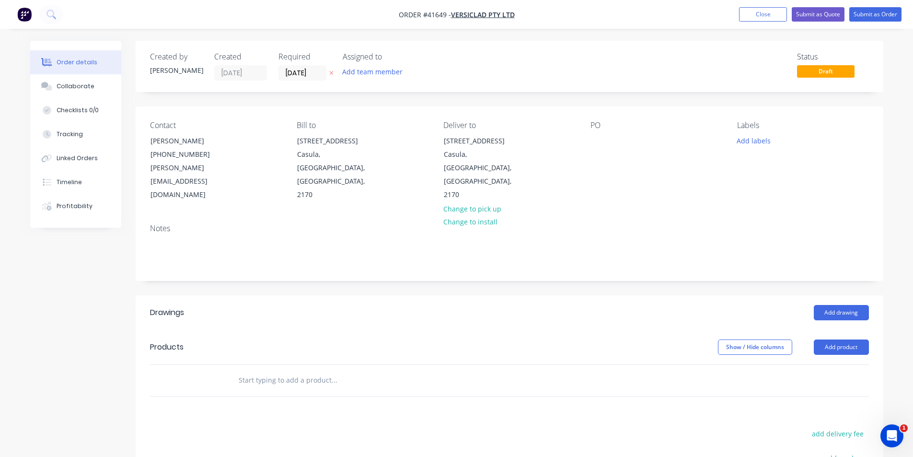
click at [609, 143] on div "PO" at bounding box center [655, 161] width 131 height 81
click at [602, 141] on div at bounding box center [597, 141] width 15 height 14
click at [747, 140] on button "Add labels" at bounding box center [754, 140] width 44 height 13
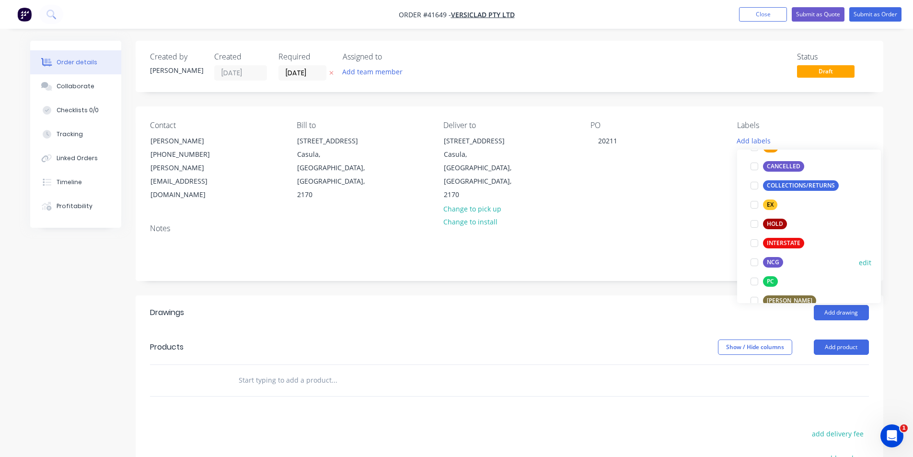
scroll to position [144, 0]
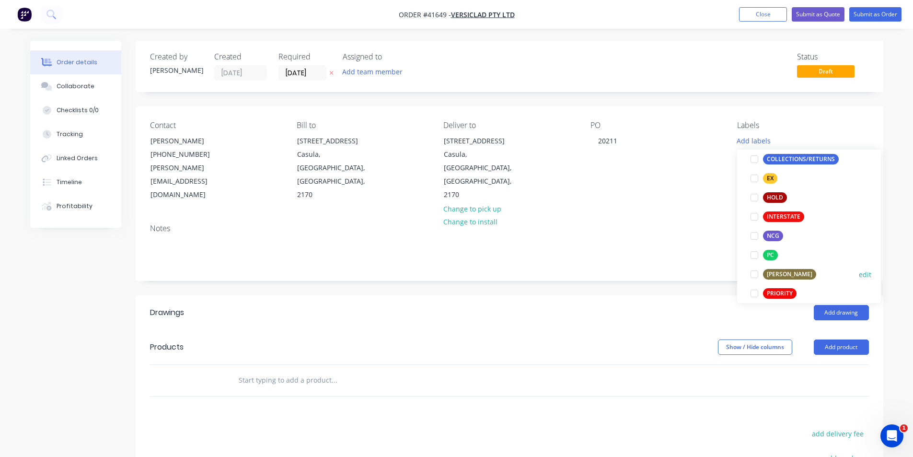
click at [754, 274] on div at bounding box center [754, 274] width 19 height 19
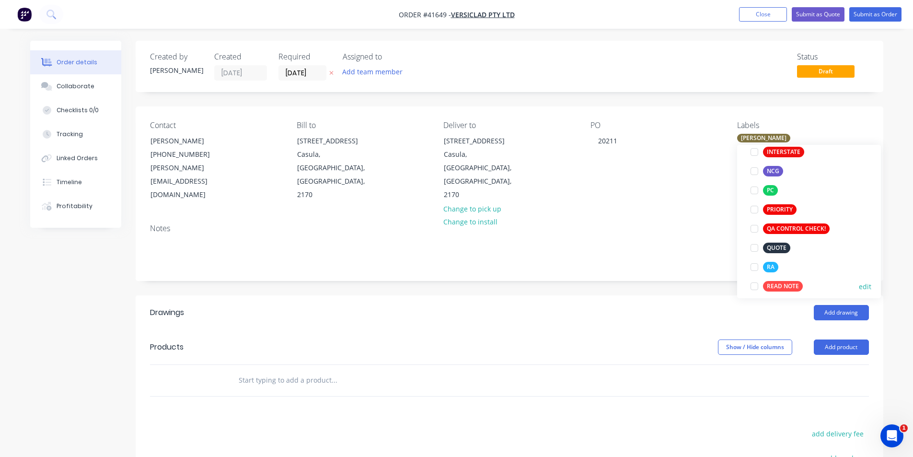
scroll to position [240, 0]
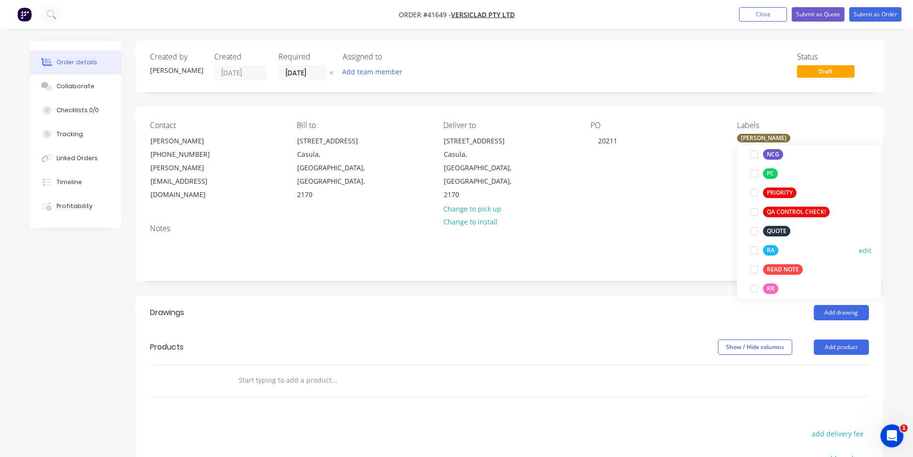
click at [751, 251] on div at bounding box center [754, 250] width 19 height 19
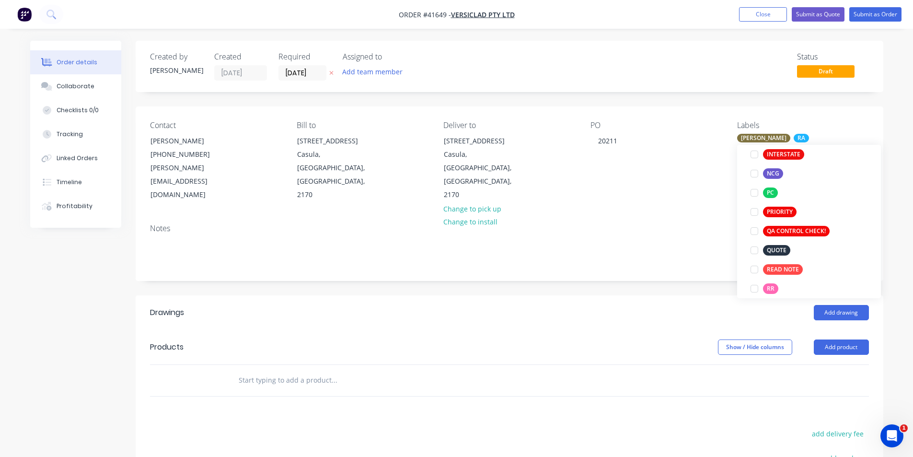
scroll to position [0, 0]
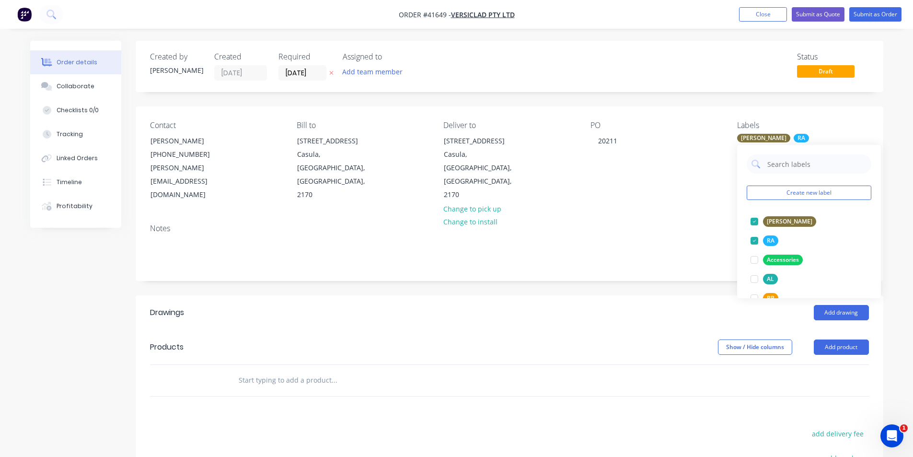
click at [671, 305] on div "Add drawing" at bounding box center [585, 312] width 566 height 15
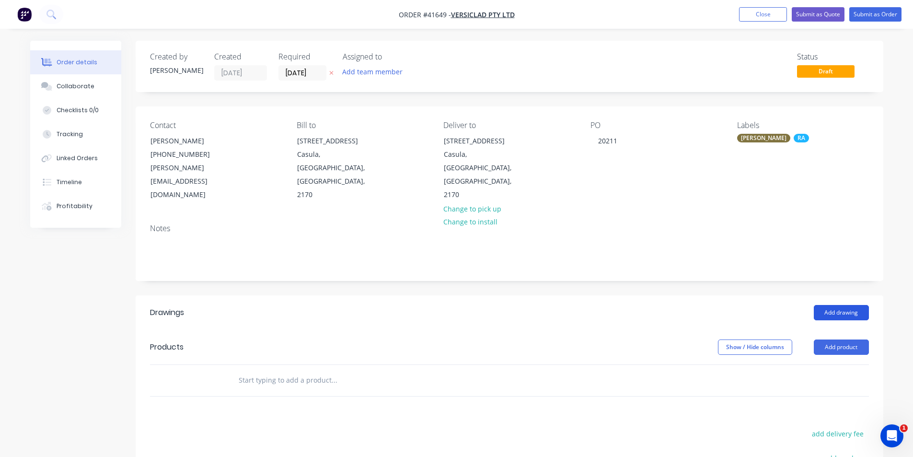
click at [852, 305] on button "Add drawing" at bounding box center [841, 312] width 55 height 15
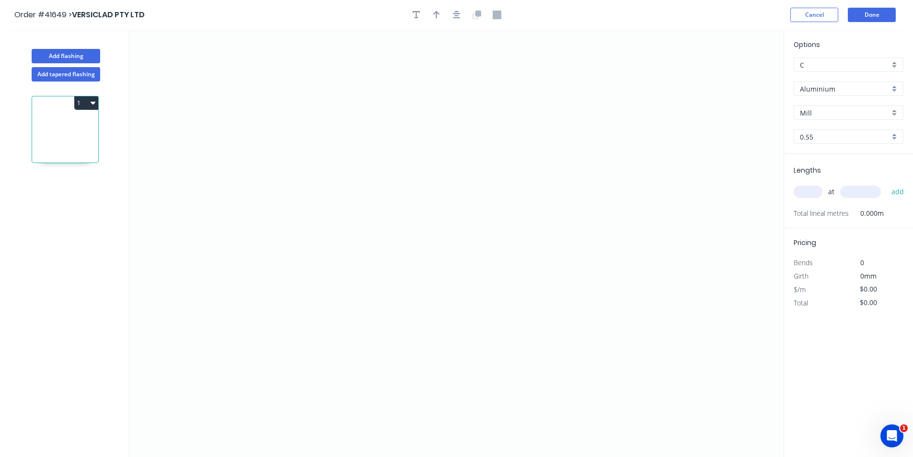
click at [841, 87] on input "Aluminium" at bounding box center [845, 89] width 90 height 10
click at [843, 189] on div "Unicote G300" at bounding box center [848, 195] width 109 height 17
type input "Unicote G300"
type input "[PERSON_NAME]"
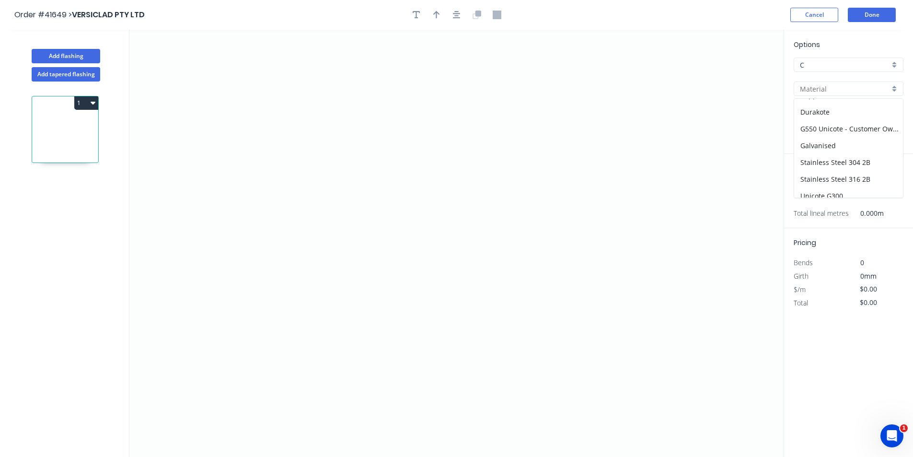
type input "1.0"
click at [842, 138] on input "1.0" at bounding box center [845, 137] width 90 height 10
click at [842, 171] on div "1.2" at bounding box center [848, 171] width 109 height 17
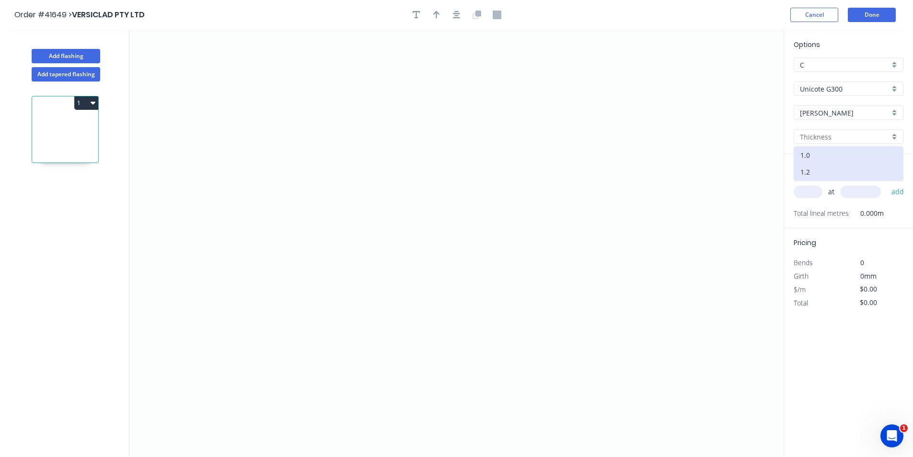
type input "1.2"
click at [809, 188] on input "text" at bounding box center [808, 191] width 29 height 12
type input "1"
type input "7300"
click at [887, 184] on button "add" at bounding box center [898, 192] width 23 height 16
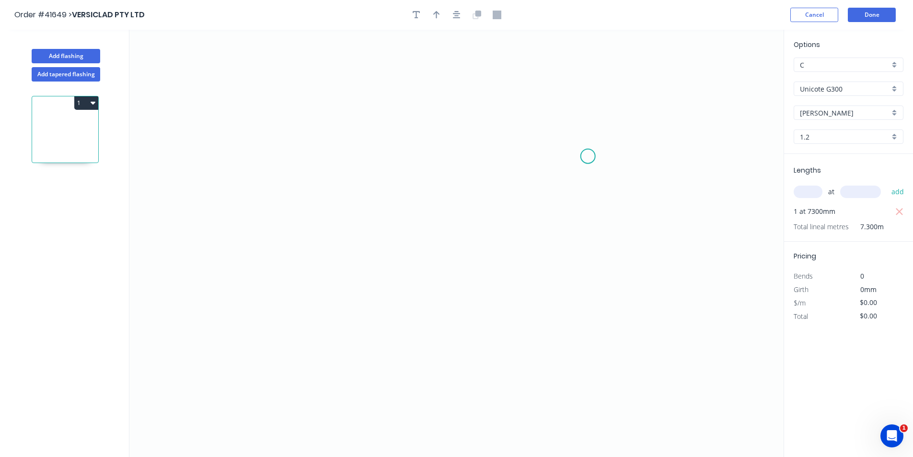
click at [591, 149] on icon "0" at bounding box center [456, 243] width 654 height 427
click at [285, 155] on icon "0" at bounding box center [456, 243] width 654 height 427
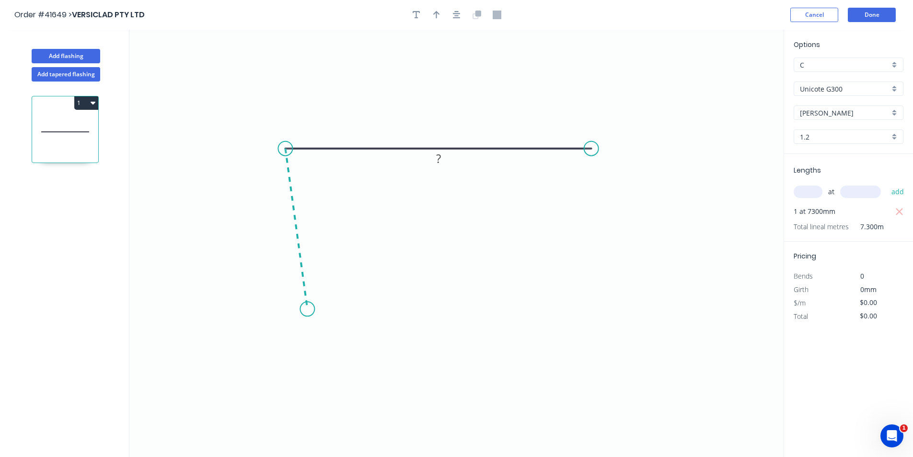
click at [307, 309] on icon "0 ?" at bounding box center [456, 243] width 654 height 427
click at [391, 311] on icon "0 ? ? ? º" at bounding box center [456, 243] width 654 height 427
click at [418, 301] on icon "0 ? ? ? ? º ? º" at bounding box center [456, 243] width 654 height 427
click at [418, 301] on circle at bounding box center [418, 301] width 14 height 14
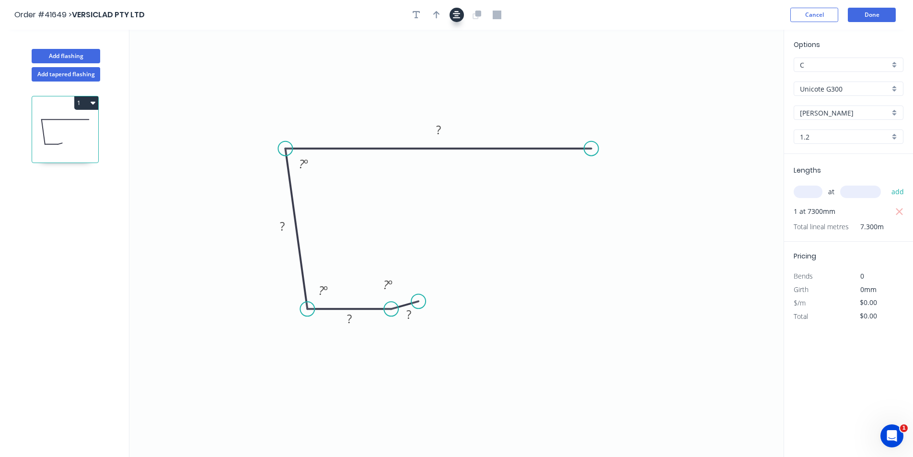
click at [458, 18] on icon "button" at bounding box center [457, 15] width 8 height 8
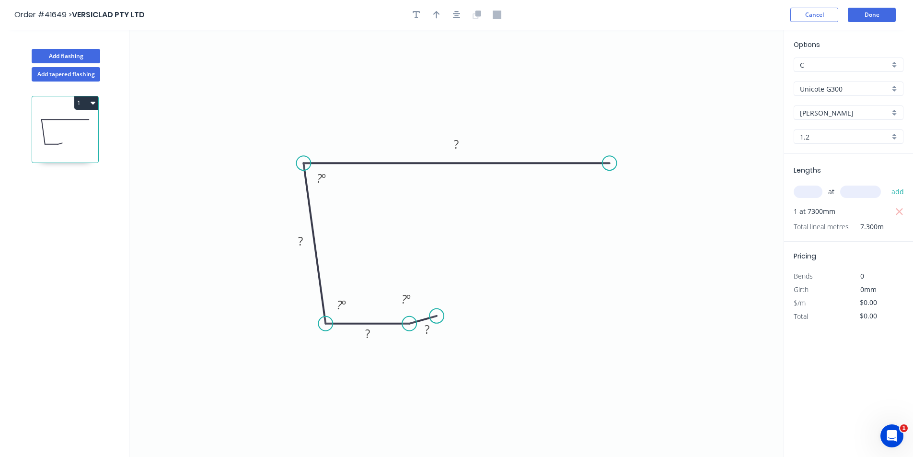
click at [436, 16] on icon "button" at bounding box center [436, 15] width 7 height 9
drag, startPoint x: 734, startPoint y: 75, endPoint x: 395, endPoint y: 104, distance: 340.6
click at [406, 96] on icon at bounding box center [410, 81] width 9 height 31
click at [431, 333] on rect at bounding box center [426, 329] width 19 height 13
drag, startPoint x: 328, startPoint y: 325, endPoint x: 311, endPoint y: 327, distance: 17.8
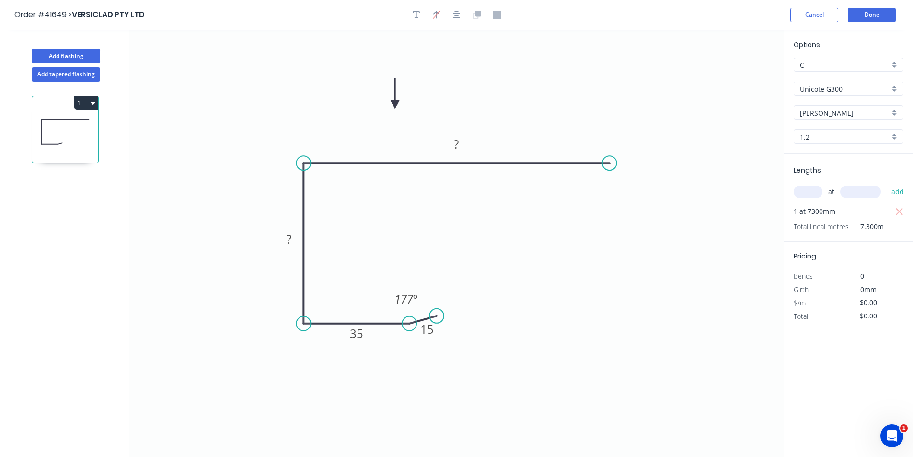
click at [311, 327] on icon "0 15 35 ? ? 177 º" at bounding box center [456, 243] width 654 height 427
click at [292, 240] on rect at bounding box center [288, 239] width 19 height 13
type input "$12.54"
type input "$91.54"
click at [418, 15] on icon "button" at bounding box center [417, 15] width 8 height 9
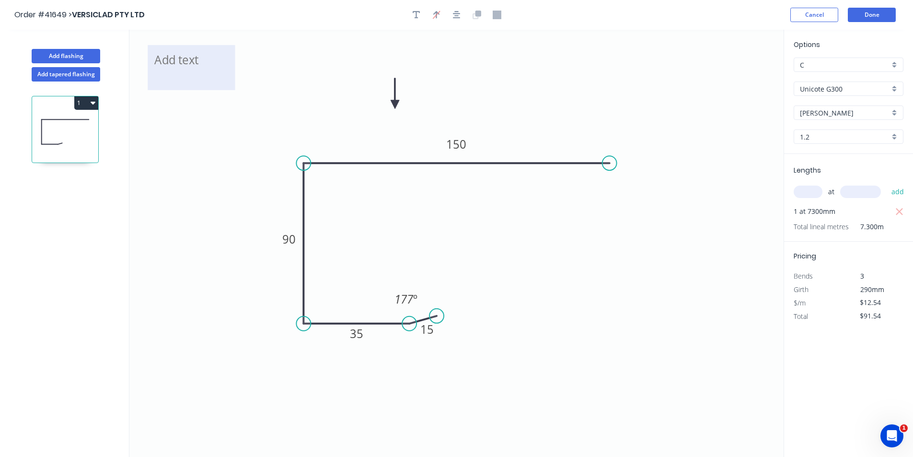
click at [192, 59] on textarea at bounding box center [191, 67] width 78 height 35
type textarea "BCS50 / 0D - ATS"
click at [858, 17] on button "Done" at bounding box center [872, 15] width 48 height 14
click at [865, 17] on button "Done" at bounding box center [872, 15] width 48 height 14
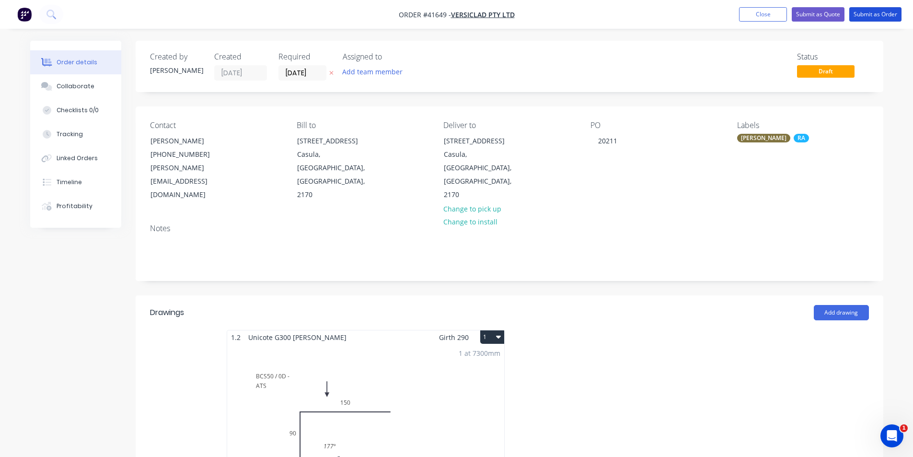
click at [865, 17] on button "Submit as Order" at bounding box center [875, 14] width 52 height 14
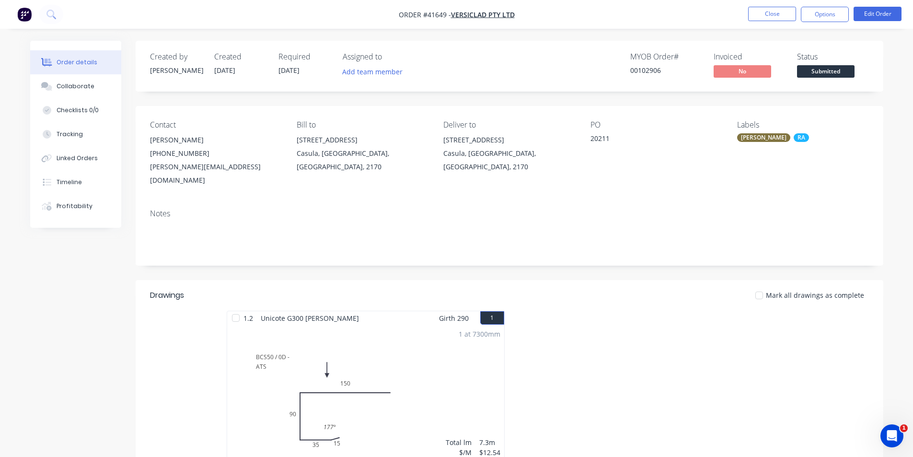
drag, startPoint x: 816, startPoint y: 10, endPoint x: 822, endPoint y: 24, distance: 15.2
click at [816, 10] on button "Options" at bounding box center [825, 14] width 48 height 15
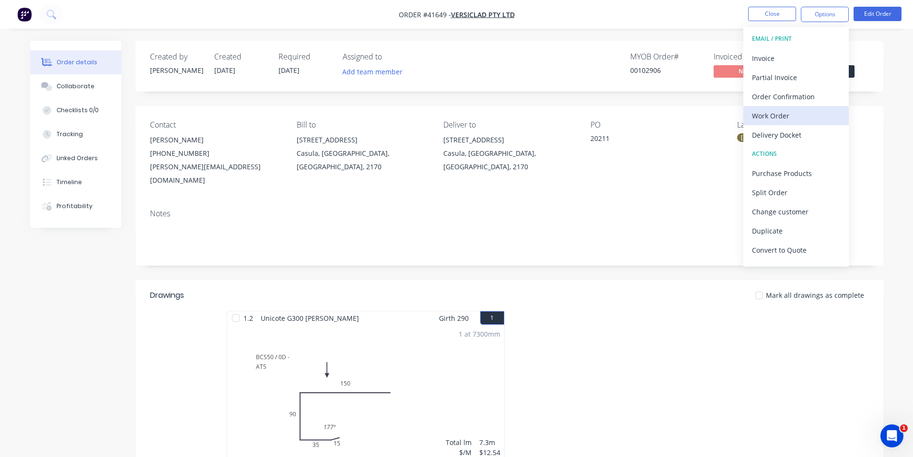
click at [788, 112] on div "Work Order" at bounding box center [796, 116] width 88 height 14
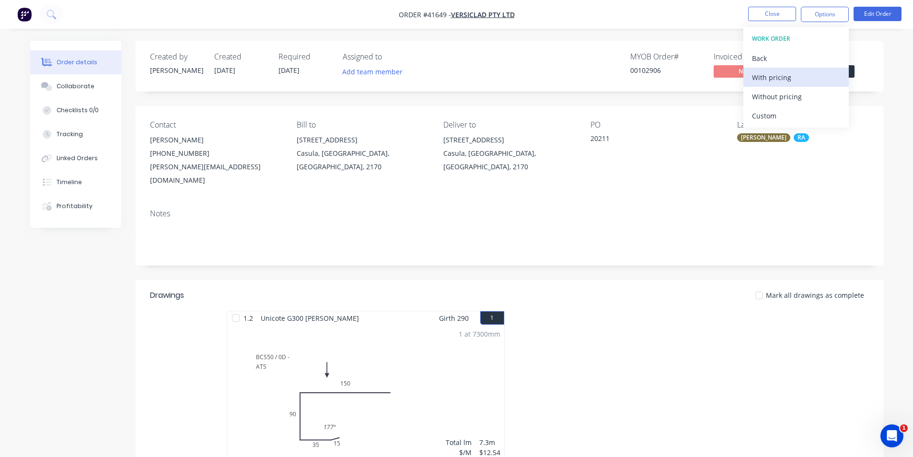
click at [790, 72] on div "With pricing" at bounding box center [796, 77] width 88 height 14
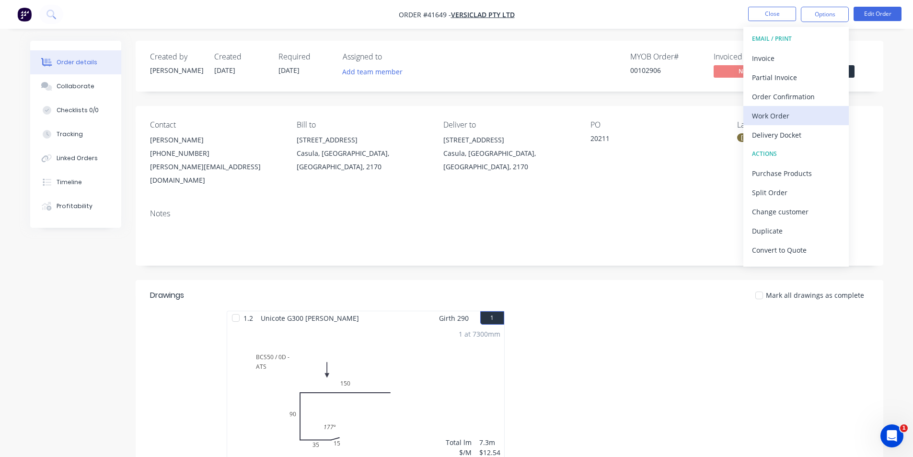
click at [801, 117] on div "Work Order" at bounding box center [796, 116] width 88 height 14
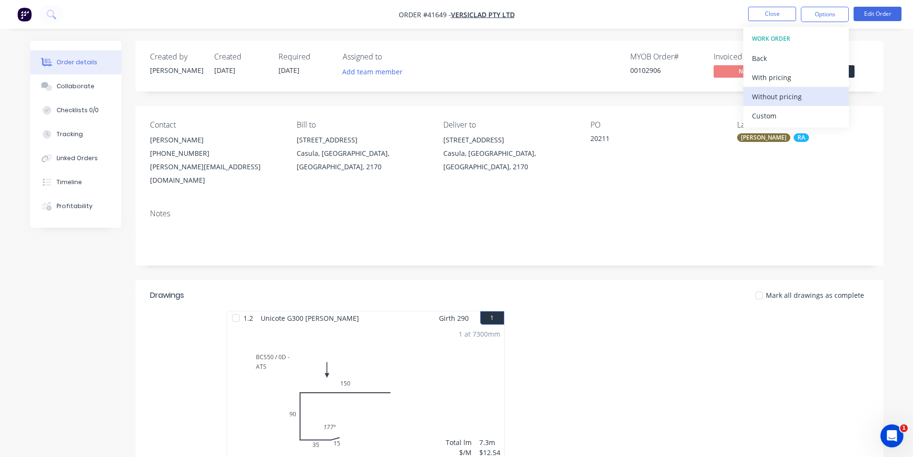
click at [800, 102] on div "Without pricing" at bounding box center [796, 97] width 88 height 14
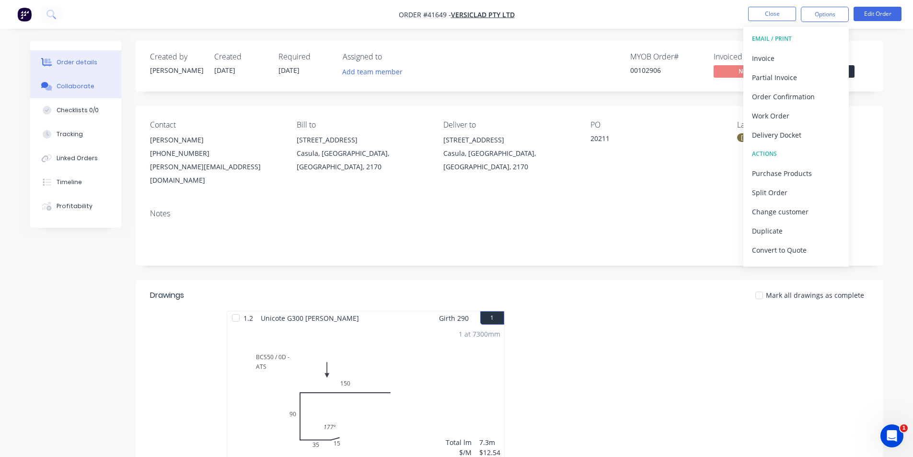
click at [69, 90] on div "Collaborate" at bounding box center [76, 86] width 38 height 9
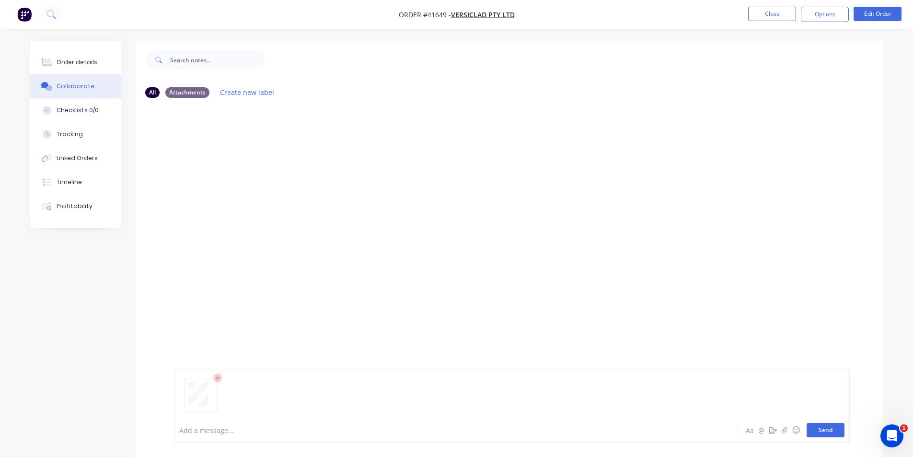
click at [822, 428] on button "Send" at bounding box center [826, 430] width 38 height 14
click at [73, 186] on button "Timeline" at bounding box center [75, 182] width 91 height 24
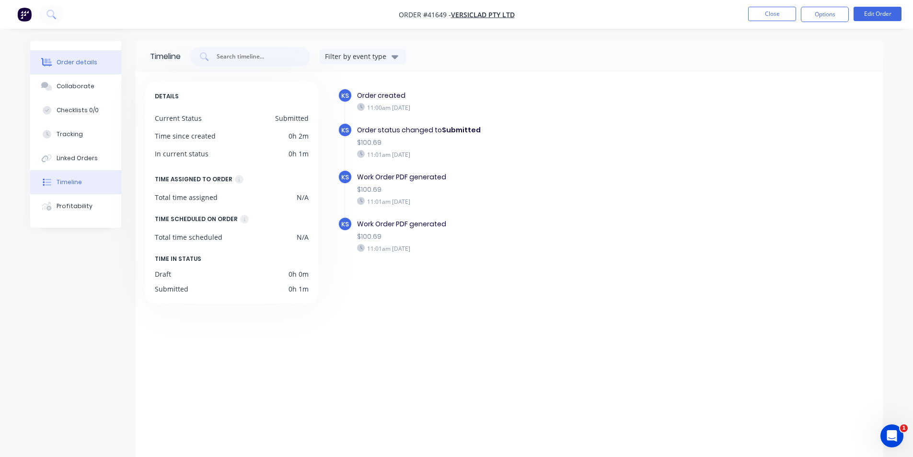
click at [61, 67] on button "Order details" at bounding box center [75, 62] width 91 height 24
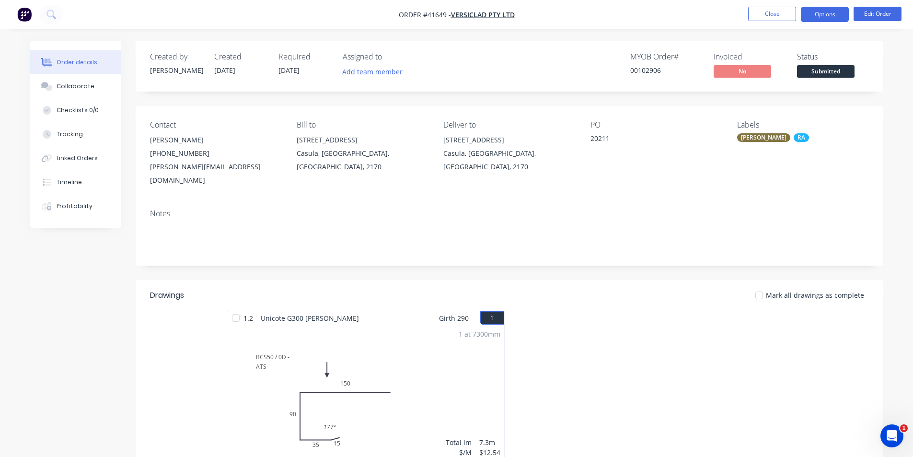
click at [817, 8] on button "Options" at bounding box center [825, 14] width 48 height 15
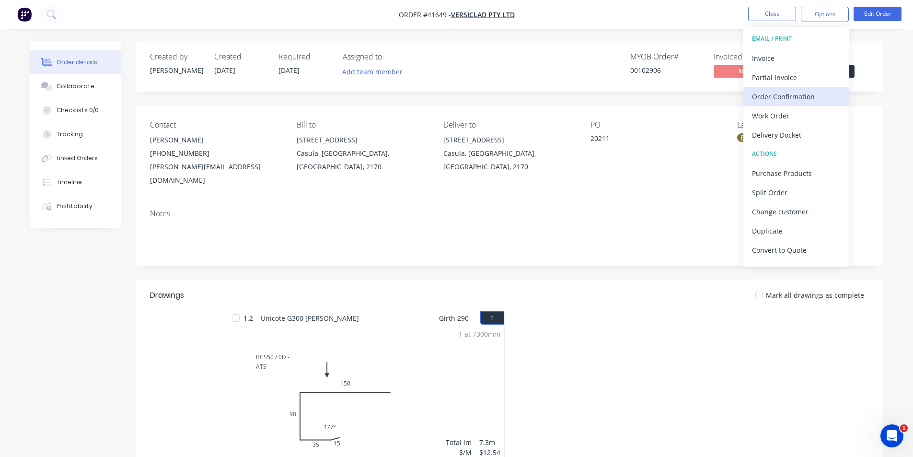
click at [790, 100] on div "Order Confirmation" at bounding box center [796, 97] width 88 height 14
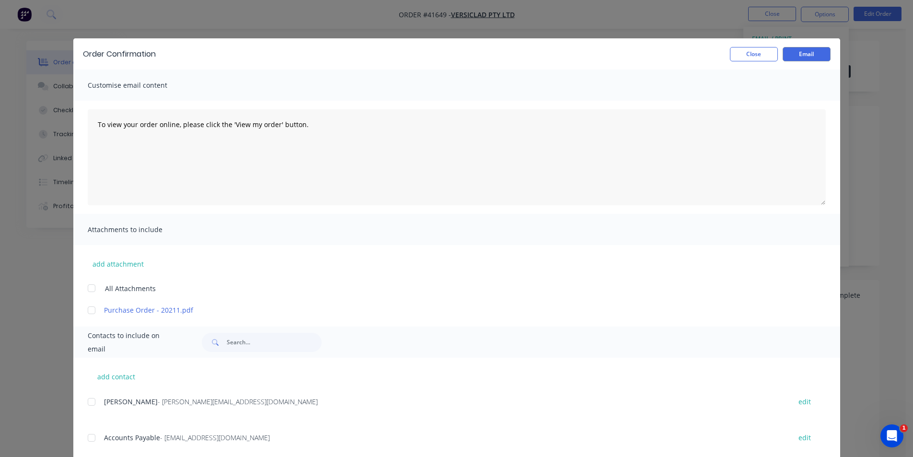
click at [87, 400] on div at bounding box center [91, 401] width 19 height 19
click at [790, 56] on button "Email" at bounding box center [807, 54] width 48 height 14
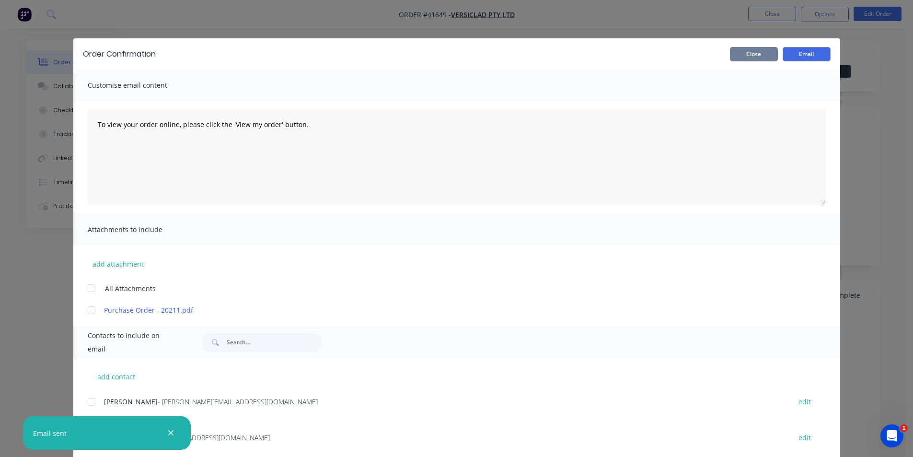
click at [742, 53] on button "Close" at bounding box center [754, 54] width 48 height 14
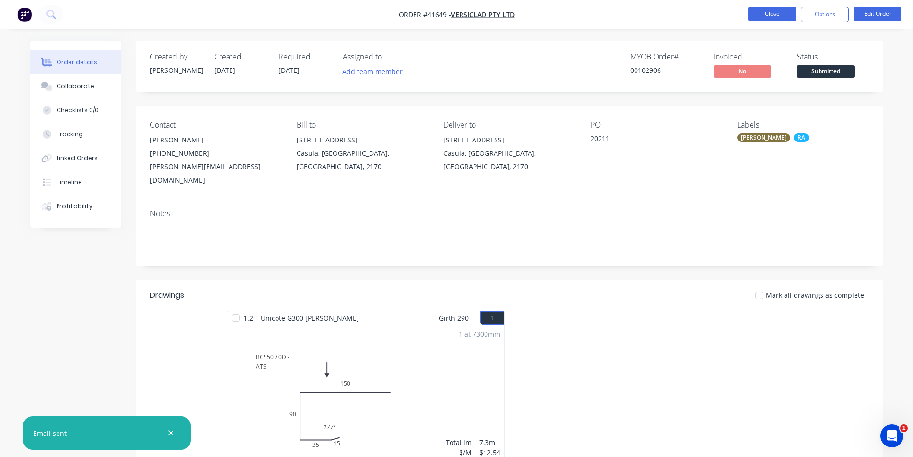
click at [777, 15] on button "Close" at bounding box center [772, 14] width 48 height 14
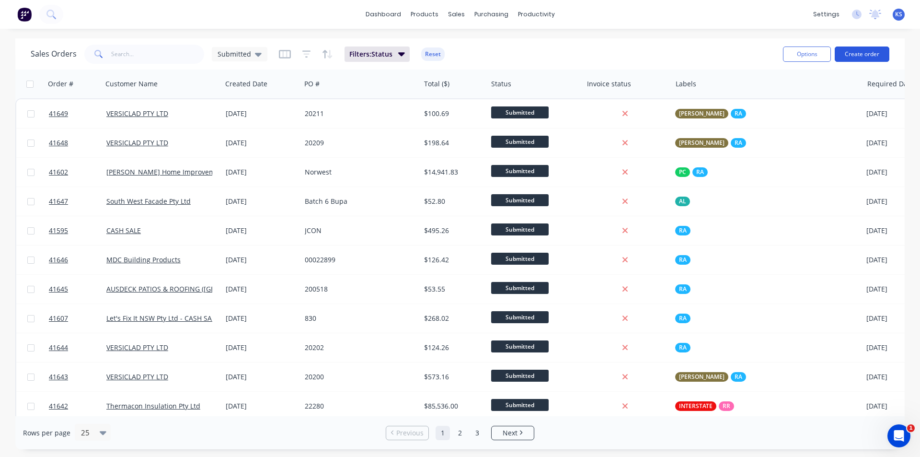
click at [857, 55] on button "Create order" at bounding box center [862, 53] width 55 height 15
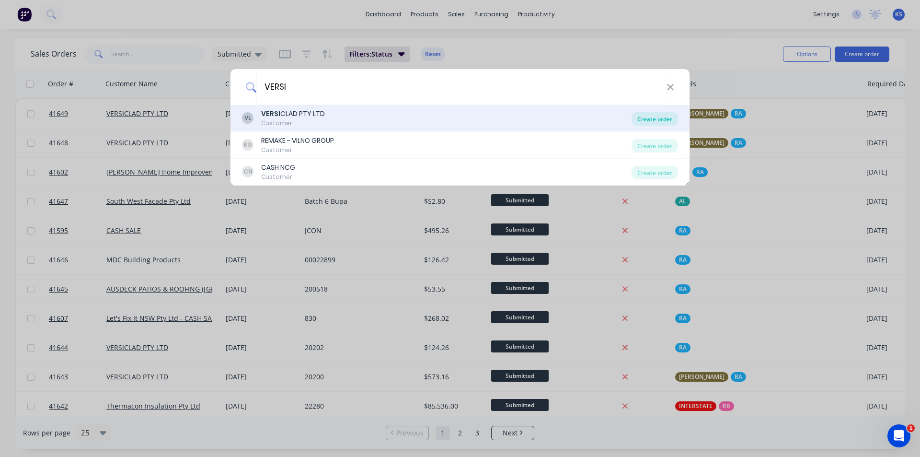
type input "VERSI"
click at [653, 117] on div "Create order" at bounding box center [655, 118] width 46 height 13
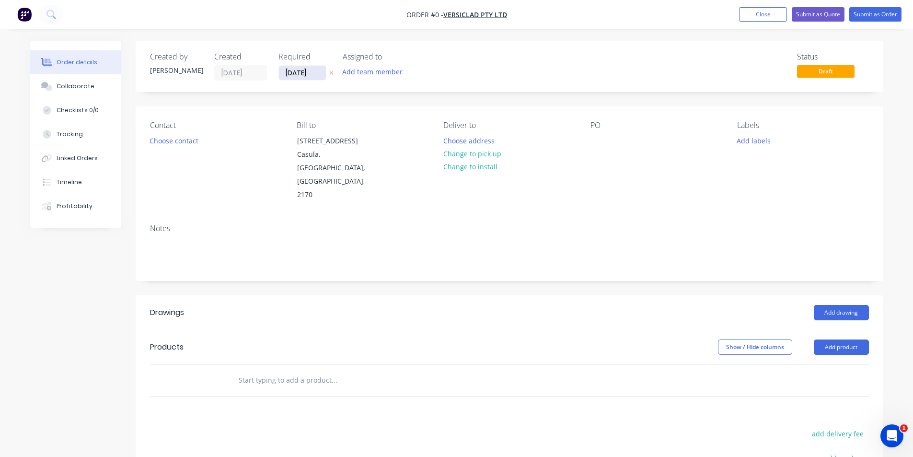
click at [304, 69] on input "[DATE]" at bounding box center [302, 73] width 47 height 14
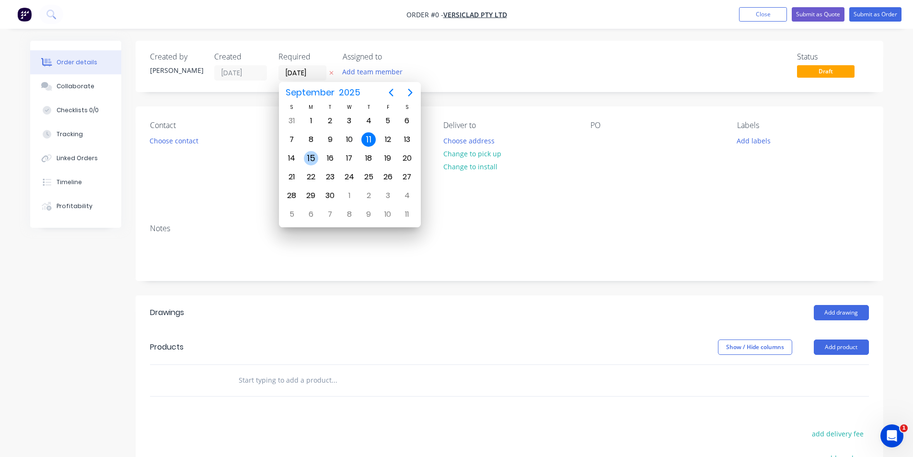
click at [313, 156] on div "15" at bounding box center [311, 158] width 14 height 14
type input "[DATE]"
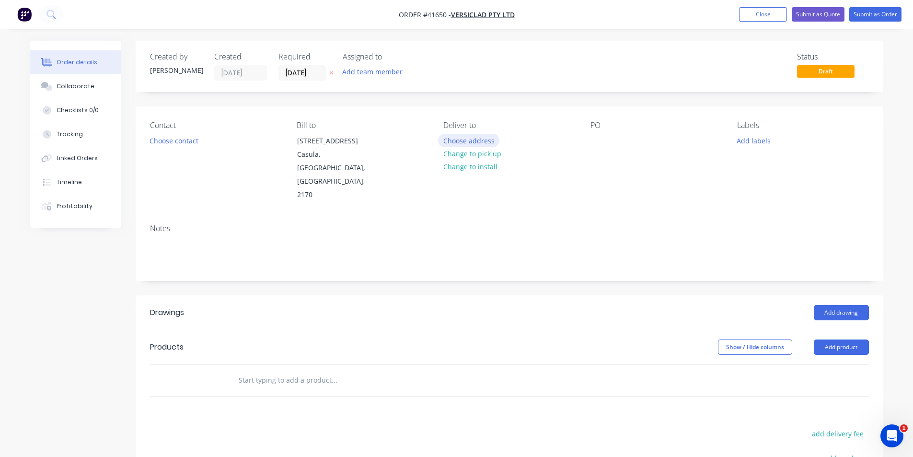
click at [481, 143] on button "Choose address" at bounding box center [468, 140] width 61 height 13
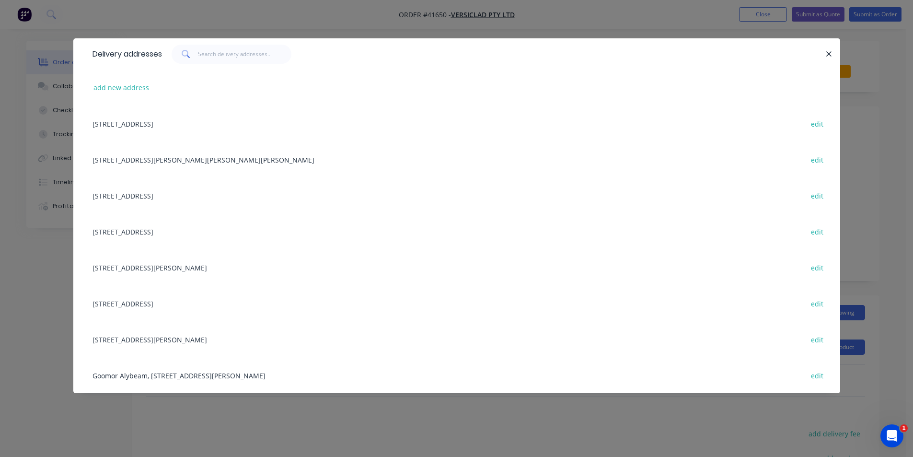
click at [160, 126] on div "[STREET_ADDRESS] edit" at bounding box center [457, 123] width 738 height 36
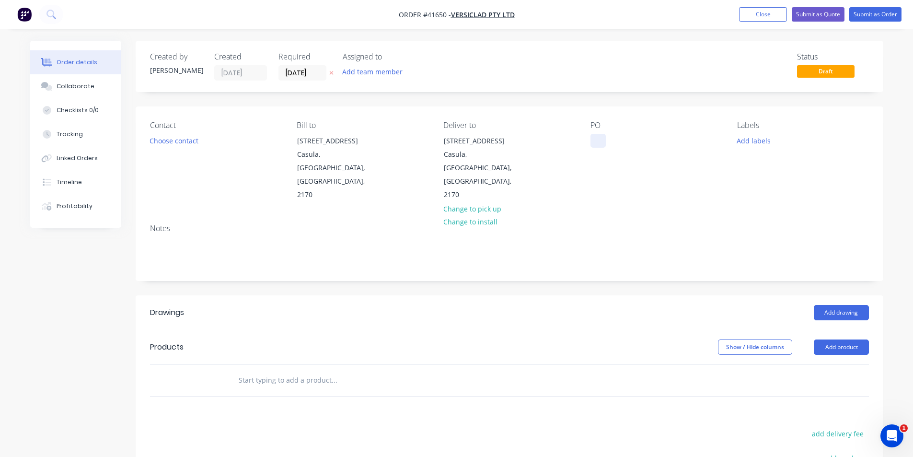
click at [596, 139] on div at bounding box center [597, 141] width 15 height 14
click at [600, 141] on div at bounding box center [597, 141] width 15 height 14
click at [758, 137] on button "Add labels" at bounding box center [754, 140] width 44 height 13
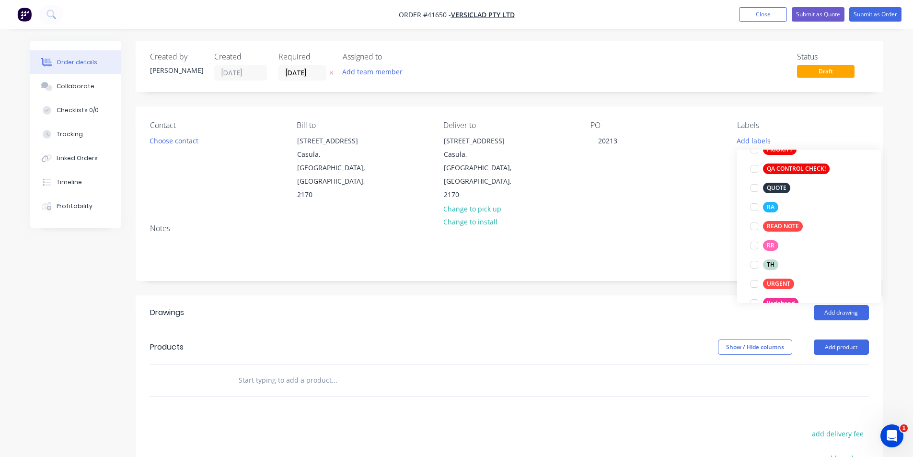
scroll to position [240, 0]
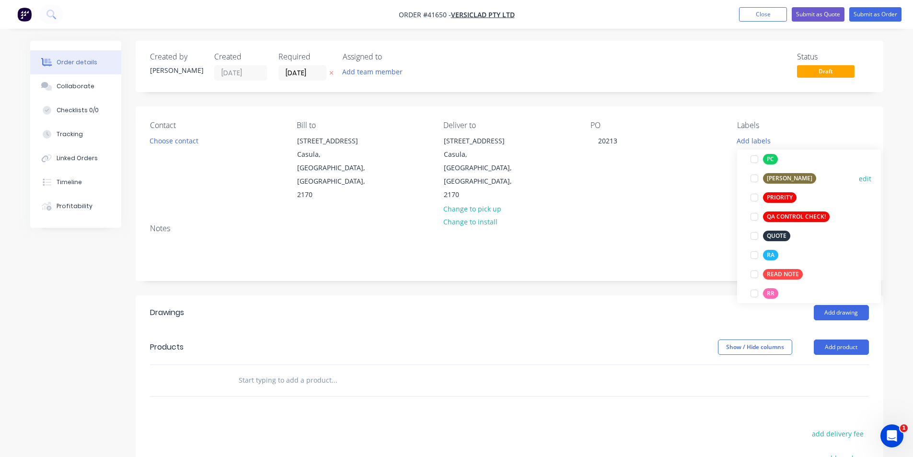
click at [755, 179] on div at bounding box center [754, 178] width 19 height 19
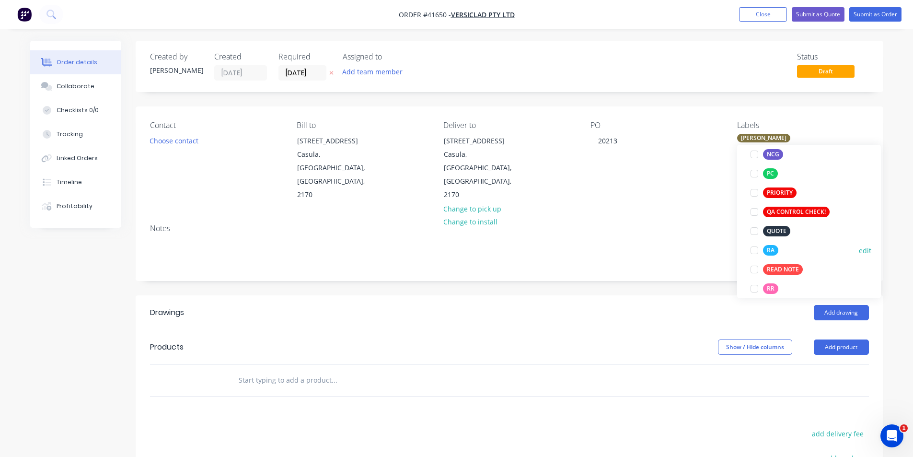
click at [756, 250] on div at bounding box center [754, 250] width 19 height 19
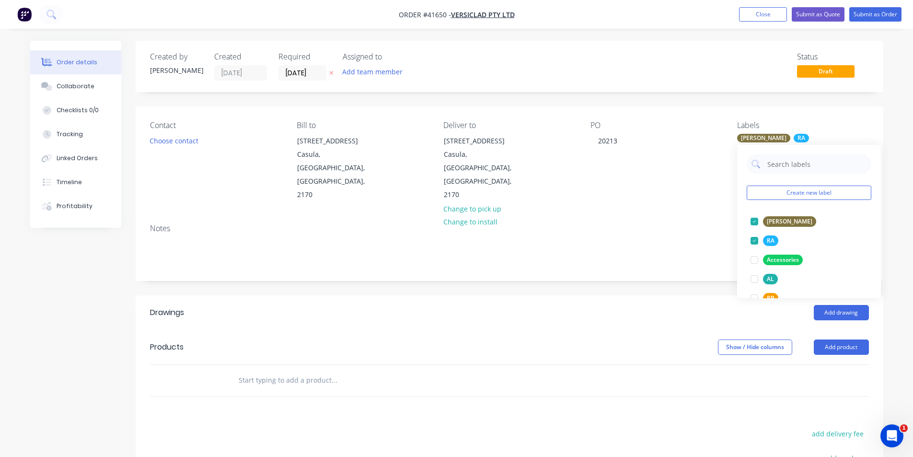
click at [671, 305] on div "Add drawing" at bounding box center [585, 312] width 566 height 15
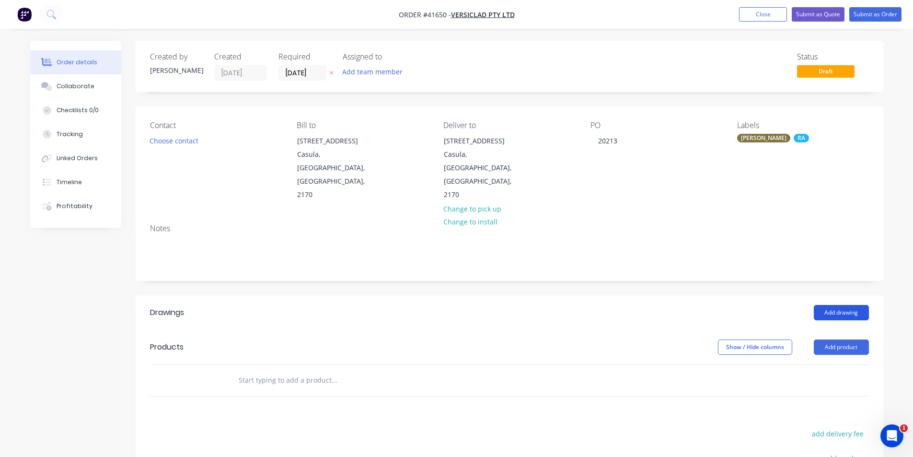
click at [845, 305] on button "Add drawing" at bounding box center [841, 312] width 55 height 15
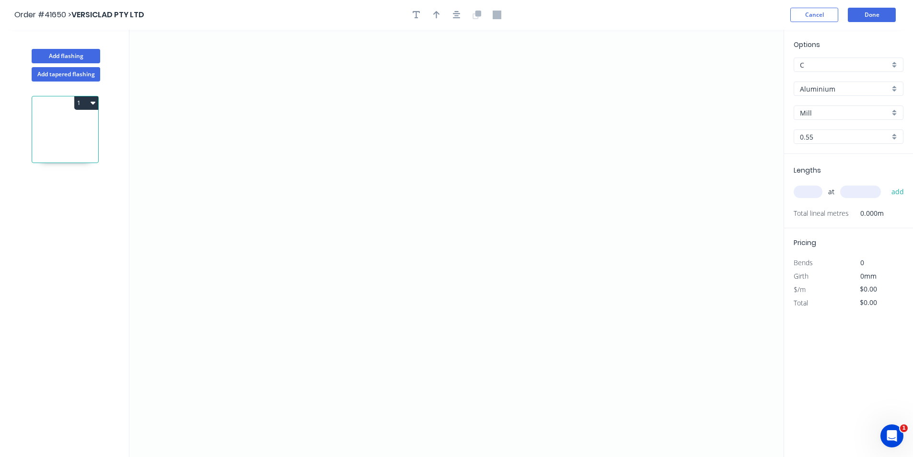
click at [830, 92] on input "Aluminium" at bounding box center [845, 89] width 90 height 10
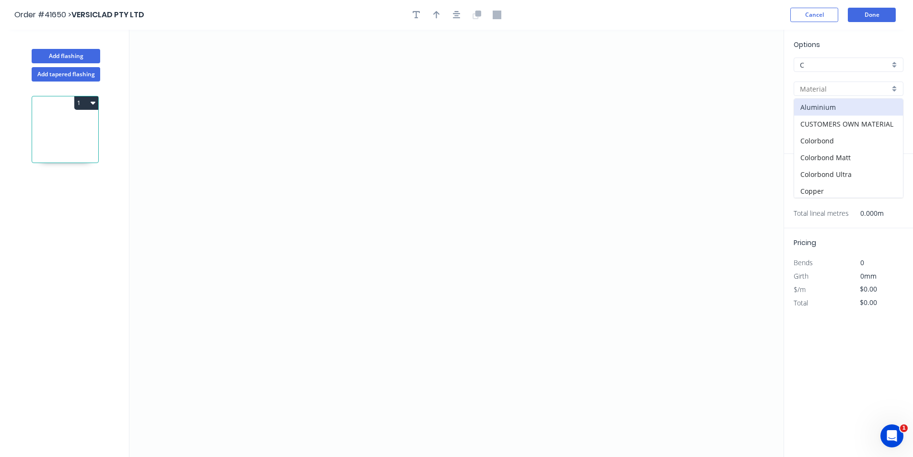
scroll to position [96, 0]
click at [839, 191] on div "Unicote G300" at bounding box center [848, 195] width 109 height 17
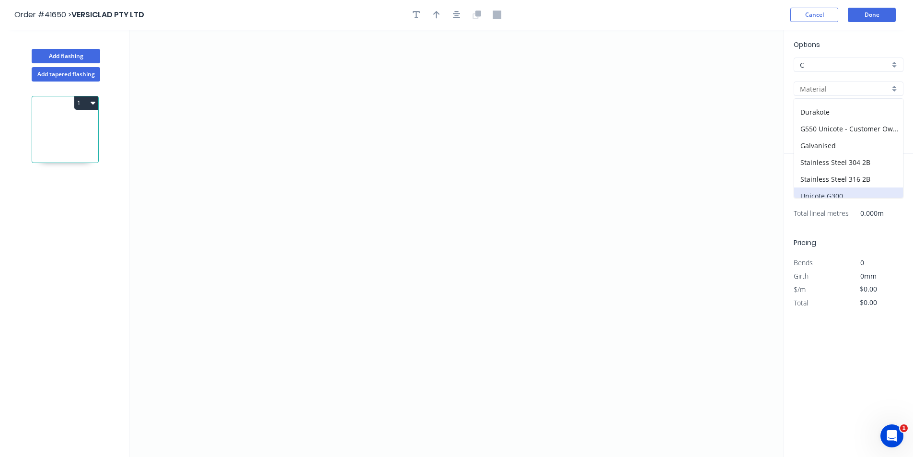
type input "Unicote G300"
type input "[PERSON_NAME]"
type input "1.0"
click at [829, 137] on input "1.0" at bounding box center [845, 137] width 90 height 10
click at [830, 171] on div "1.2" at bounding box center [848, 171] width 109 height 17
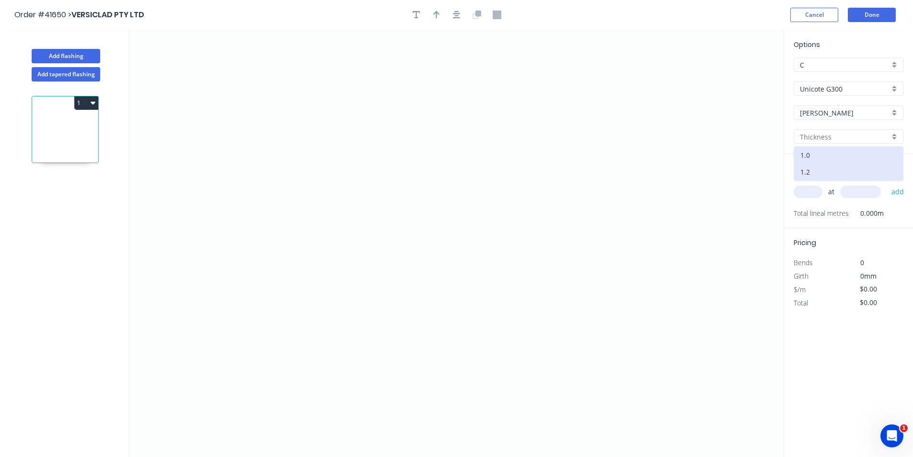
type input "1.2"
click at [809, 190] on input "text" at bounding box center [808, 191] width 29 height 12
type input "1"
type input "5600"
click at [887, 184] on button "add" at bounding box center [898, 192] width 23 height 16
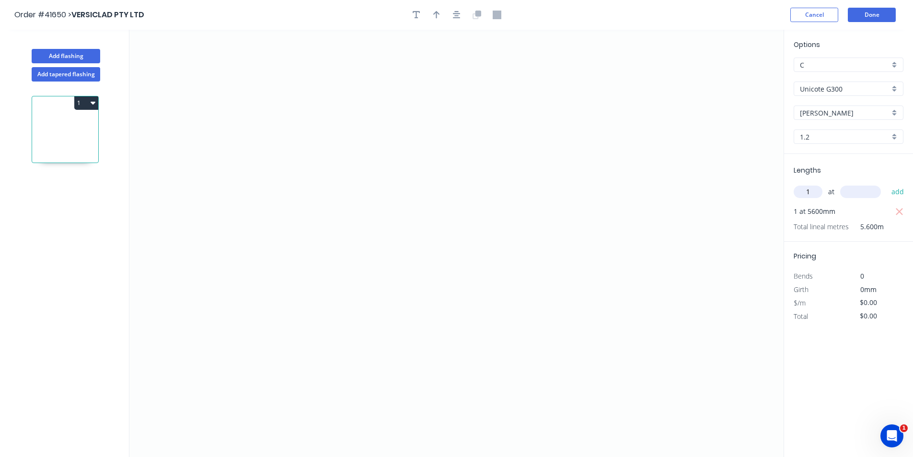
type input "1"
type input "1200"
click at [887, 184] on button "add" at bounding box center [898, 192] width 23 height 16
click at [618, 147] on icon "0" at bounding box center [456, 243] width 654 height 427
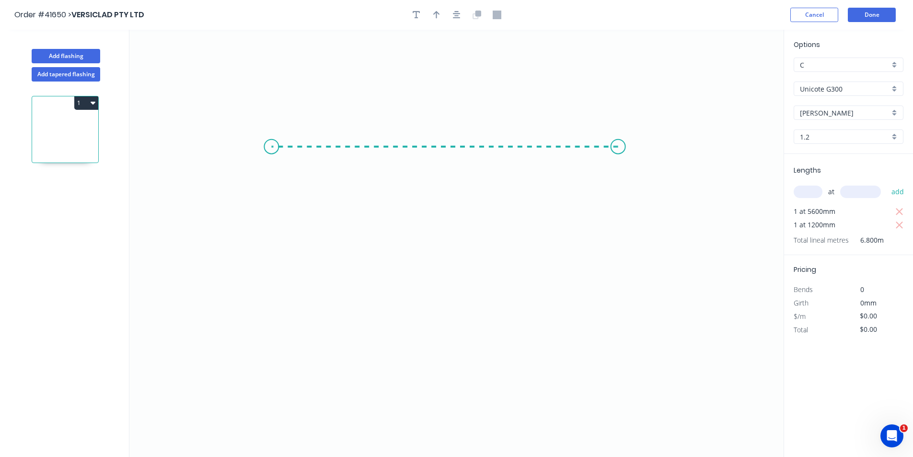
click at [271, 142] on icon "0" at bounding box center [456, 243] width 654 height 427
click at [289, 329] on icon "0 ?" at bounding box center [456, 243] width 654 height 427
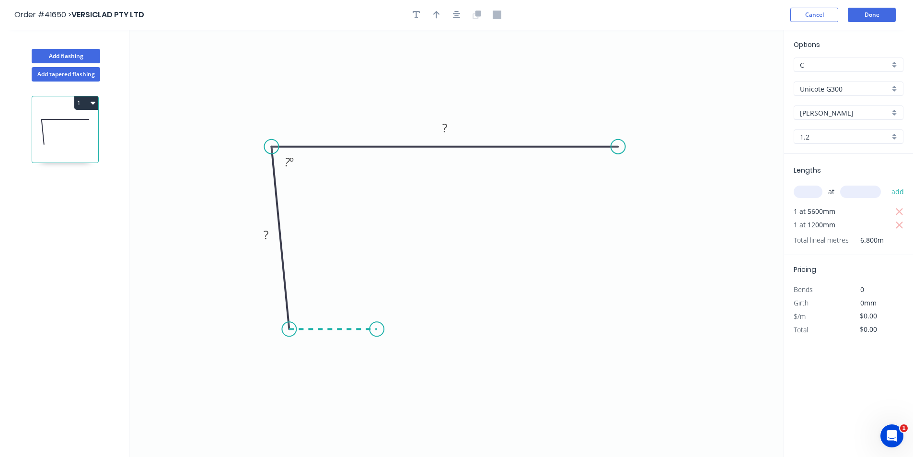
click at [381, 329] on icon "0 ? ? ? º" at bounding box center [456, 243] width 654 height 427
click at [413, 325] on icon at bounding box center [397, 327] width 32 height 4
click at [413, 323] on circle at bounding box center [413, 322] width 14 height 14
click at [458, 14] on icon "button" at bounding box center [457, 15] width 8 height 9
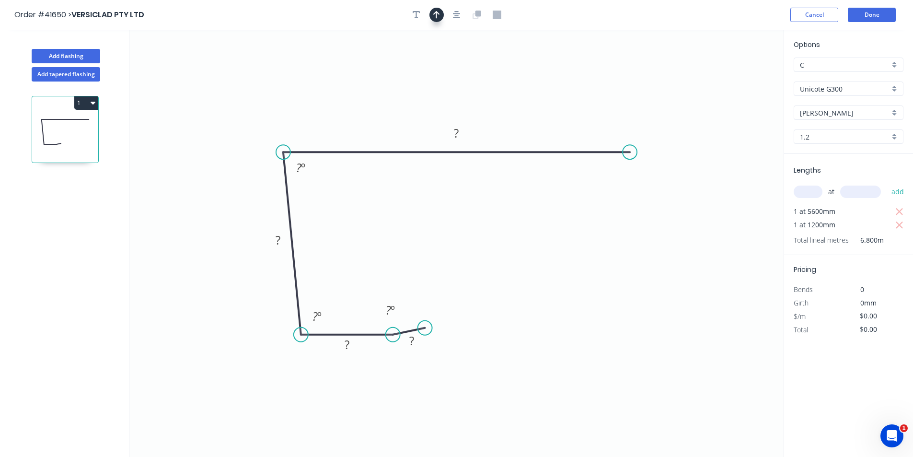
click at [435, 14] on icon "button" at bounding box center [436, 15] width 7 height 9
drag, startPoint x: 736, startPoint y: 75, endPoint x: 351, endPoint y: 98, distance: 386.0
click at [377, 98] on icon at bounding box center [381, 85] width 9 height 31
click at [418, 341] on rect at bounding box center [411, 341] width 19 height 13
type input "$12.54"
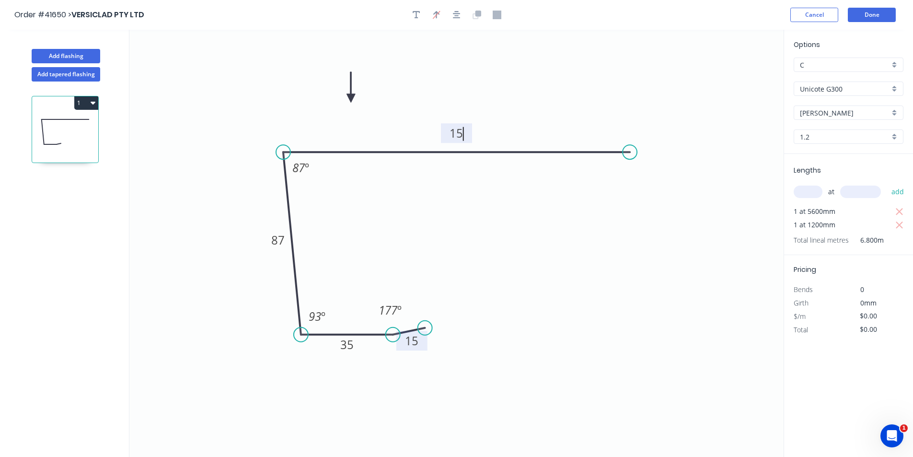
type input "$85.27"
click at [415, 17] on icon "button" at bounding box center [417, 15] width 8 height 9
click at [191, 64] on textarea at bounding box center [191, 67] width 78 height 35
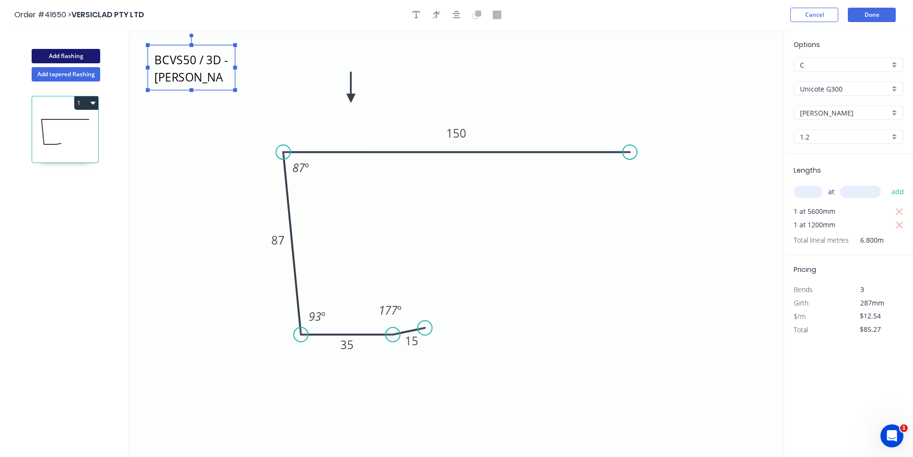
type textarea "BCVS50 / 3D - [PERSON_NAME]"
click at [78, 55] on button "Add flashing" at bounding box center [66, 56] width 69 height 14
type input "$0.00"
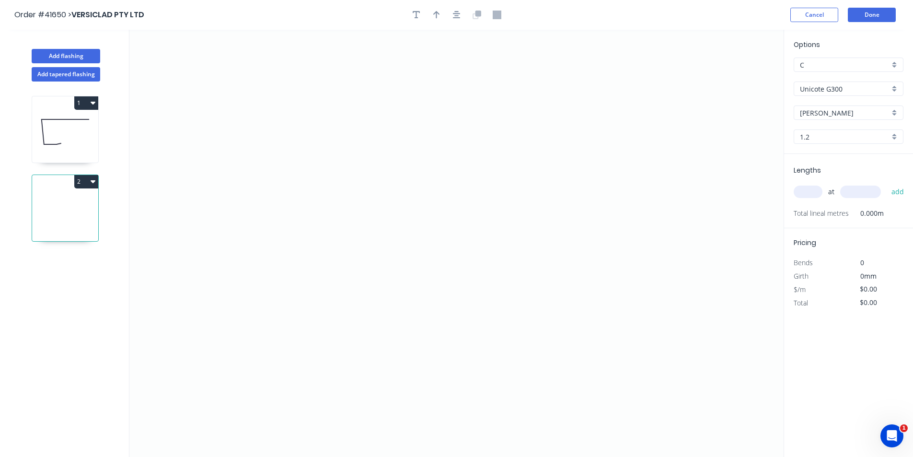
click at [814, 192] on input "text" at bounding box center [808, 191] width 29 height 12
type input "1"
type input "1550"
click at [887, 184] on button "add" at bounding box center [898, 192] width 23 height 16
click at [608, 128] on icon "0" at bounding box center [456, 243] width 654 height 427
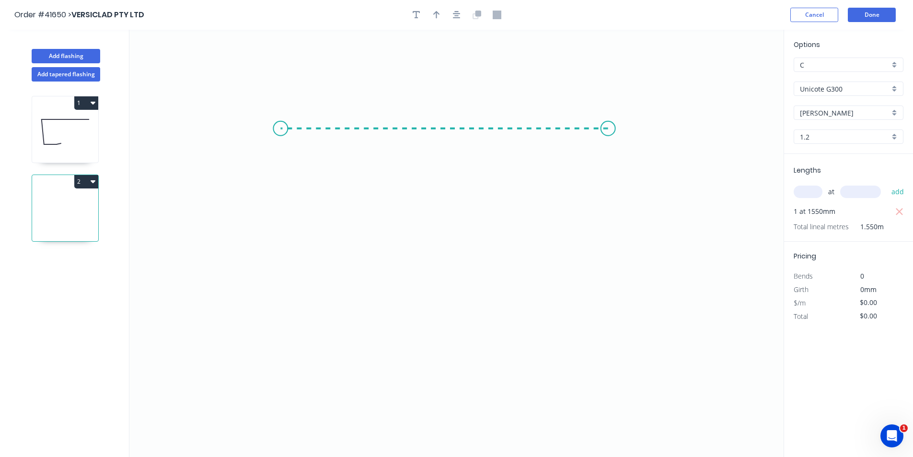
click at [280, 132] on icon "0" at bounding box center [456, 243] width 654 height 427
click at [276, 270] on icon "0 ?" at bounding box center [456, 243] width 654 height 427
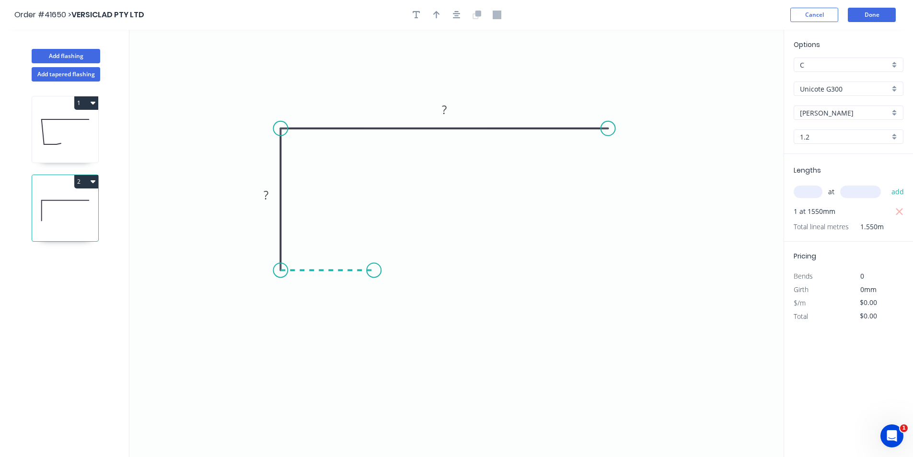
click at [374, 271] on icon "0 ? ?" at bounding box center [456, 243] width 654 height 427
click at [404, 261] on icon at bounding box center [389, 265] width 31 height 10
click at [404, 261] on circle at bounding box center [404, 260] width 14 height 14
click at [456, 11] on icon "button" at bounding box center [457, 15] width 8 height 8
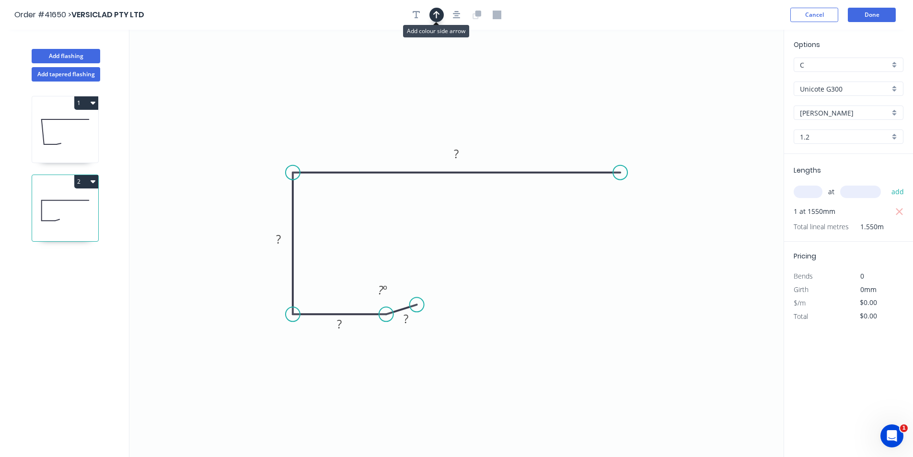
click at [439, 12] on icon "button" at bounding box center [436, 15] width 7 height 9
drag, startPoint x: 734, startPoint y: 75, endPoint x: 379, endPoint y: 105, distance: 356.4
click at [379, 104] on icon at bounding box center [379, 93] width 9 height 31
click at [410, 320] on rect at bounding box center [405, 318] width 19 height 13
type input "$12.54"
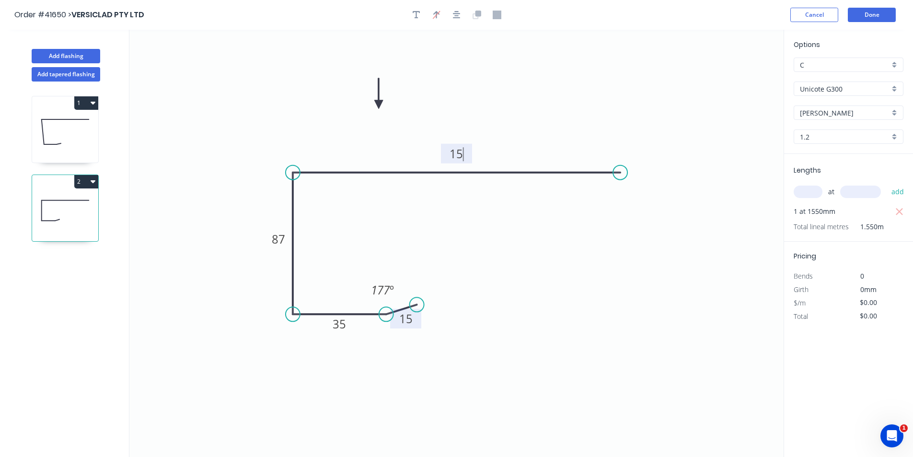
type input "$19.44"
click at [415, 14] on icon "button" at bounding box center [417, 15] width 8 height 9
click at [188, 60] on textarea at bounding box center [191, 67] width 78 height 35
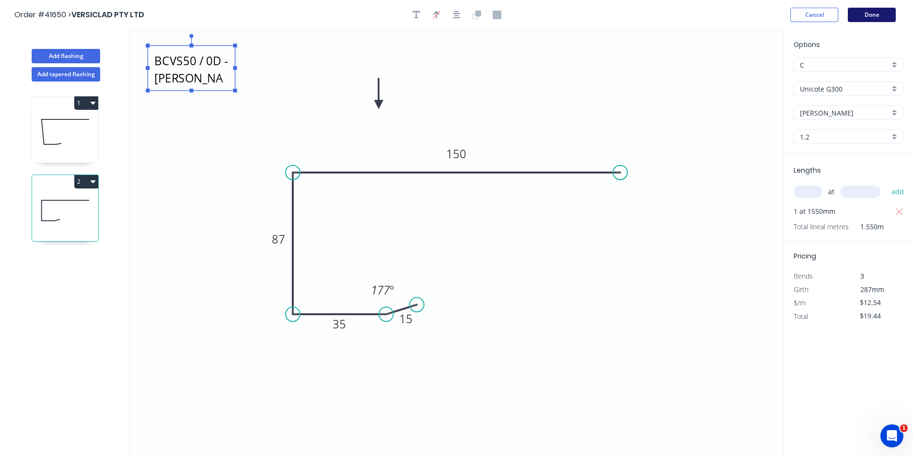
type textarea "BCVS50 / 0D - [PERSON_NAME]"
click at [878, 16] on button "Done" at bounding box center [872, 15] width 48 height 14
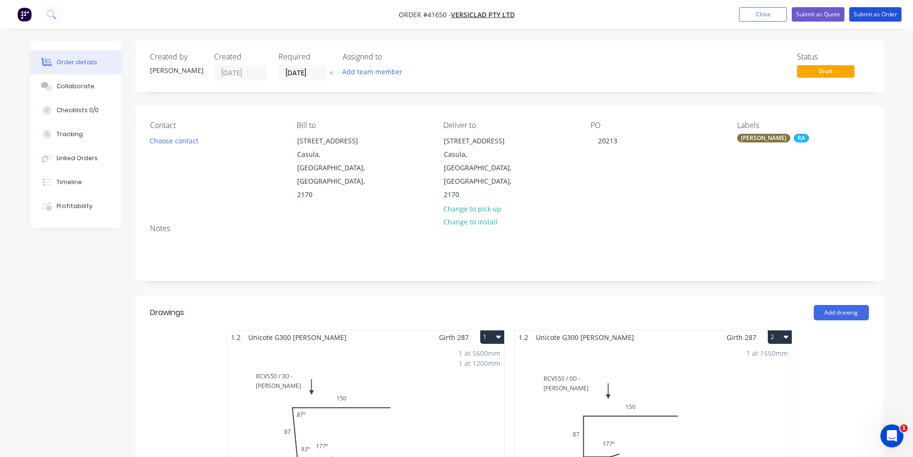
click at [878, 16] on button "Submit as Order" at bounding box center [875, 14] width 52 height 14
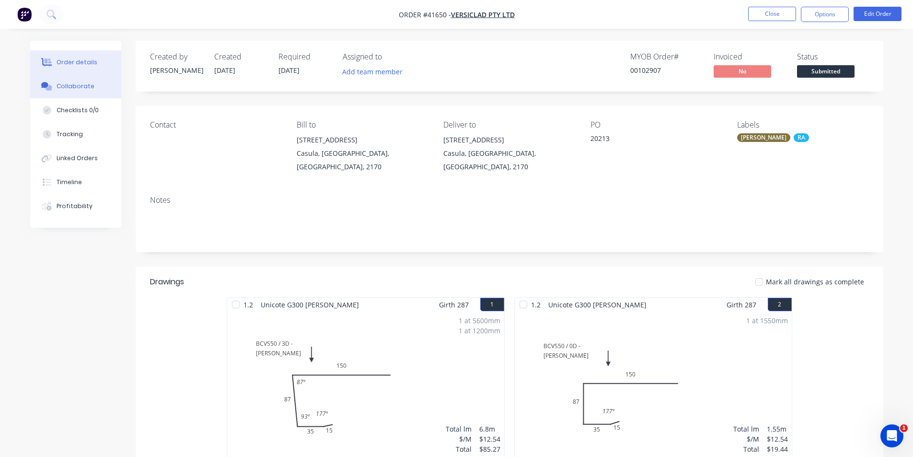
click at [56, 81] on button "Collaborate" at bounding box center [75, 86] width 91 height 24
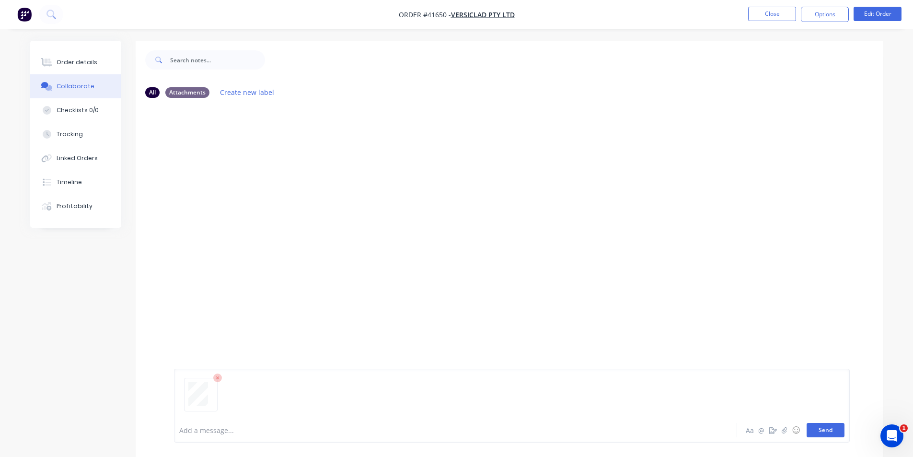
click at [823, 436] on button "Send" at bounding box center [826, 430] width 38 height 14
click at [74, 61] on div "Order details" at bounding box center [77, 62] width 41 height 9
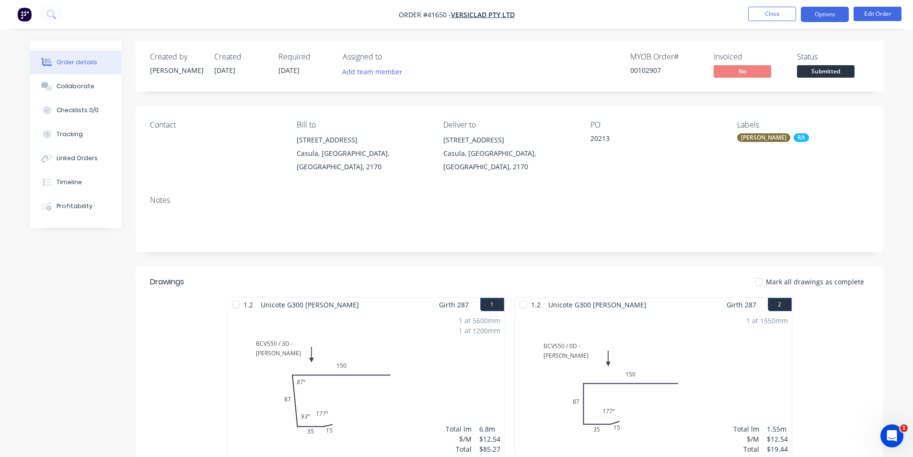
click at [826, 17] on button "Options" at bounding box center [825, 14] width 48 height 15
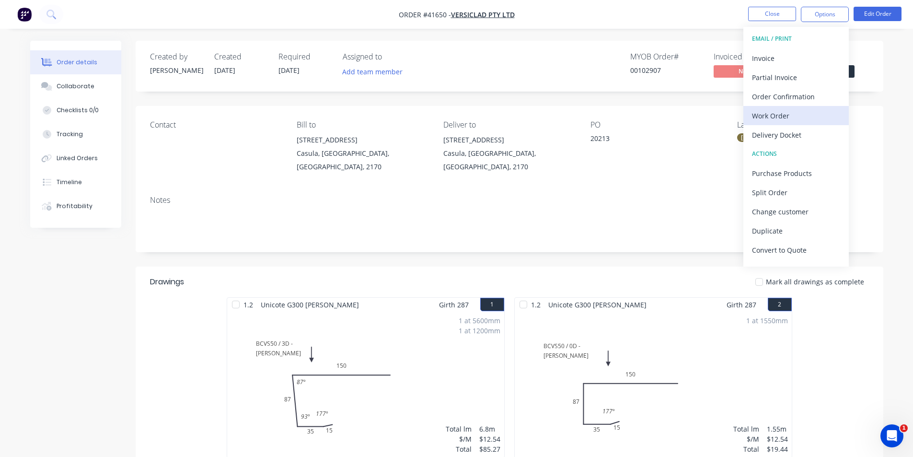
click at [811, 110] on div "Work Order" at bounding box center [796, 116] width 88 height 14
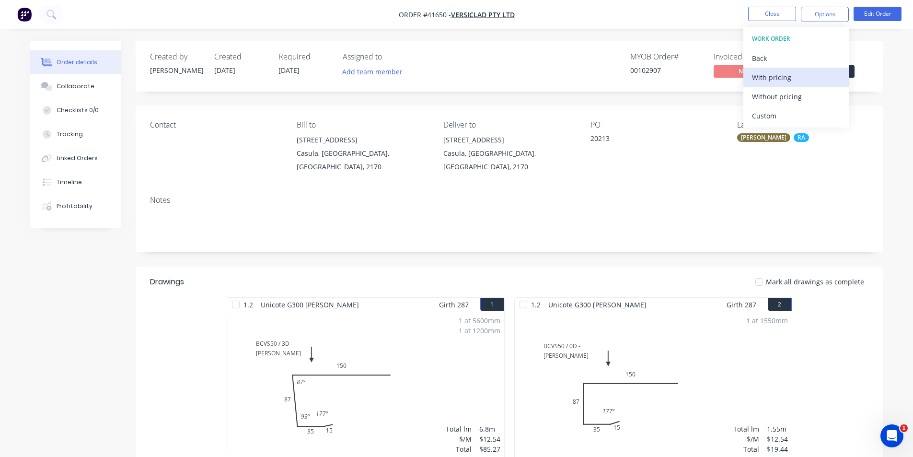
click at [804, 78] on div "With pricing" at bounding box center [796, 77] width 88 height 14
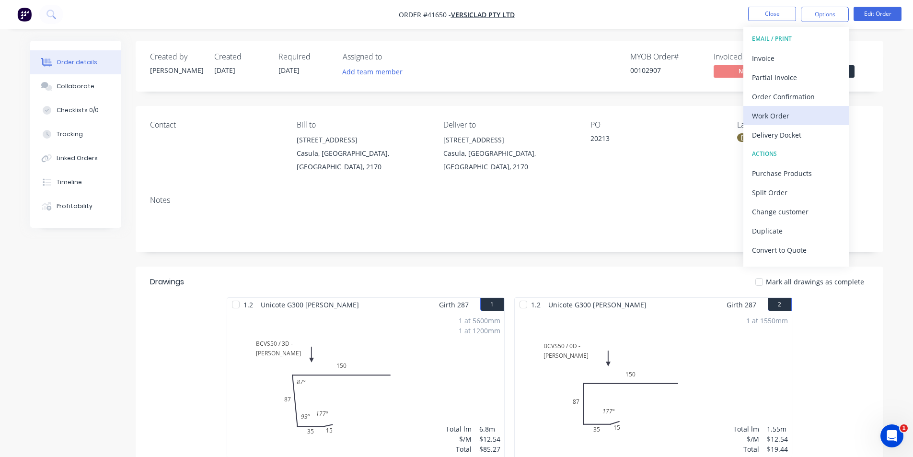
click at [800, 109] on div "Work Order" at bounding box center [796, 116] width 88 height 14
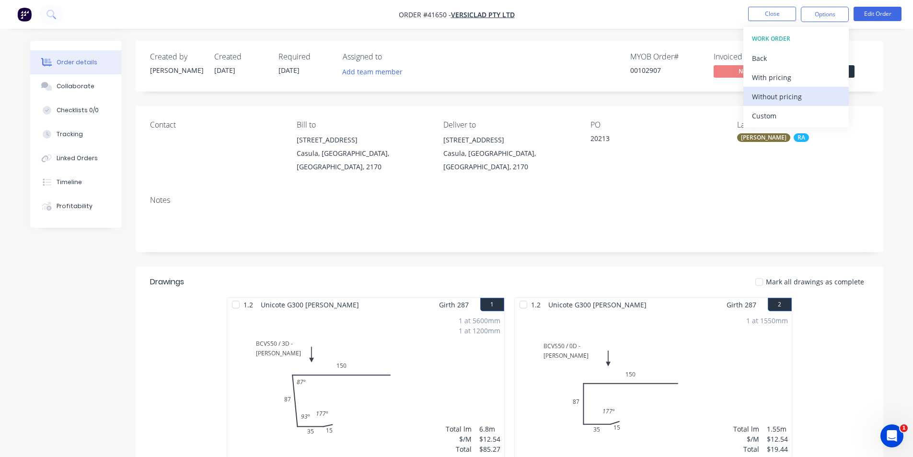
click at [803, 97] on div "Without pricing" at bounding box center [796, 97] width 88 height 14
click at [772, 90] on div "Order Confirmation" at bounding box center [796, 97] width 88 height 14
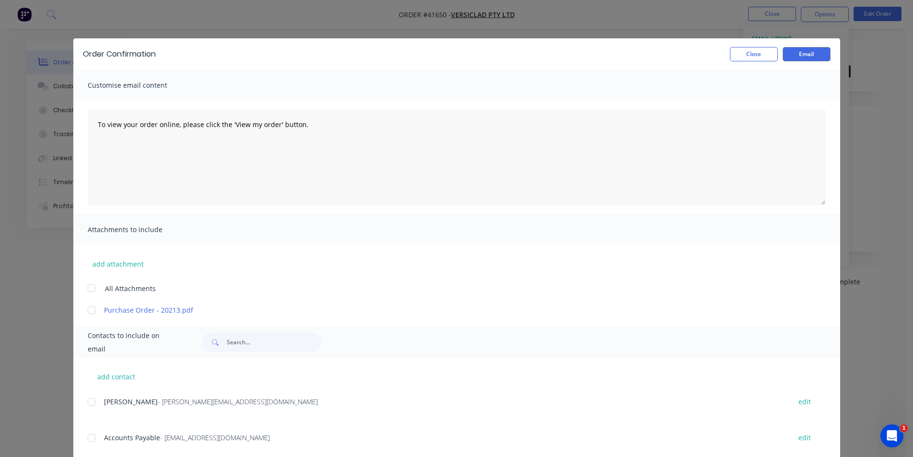
click at [88, 403] on div at bounding box center [91, 401] width 19 height 19
click at [792, 48] on button "Email" at bounding box center [807, 54] width 48 height 14
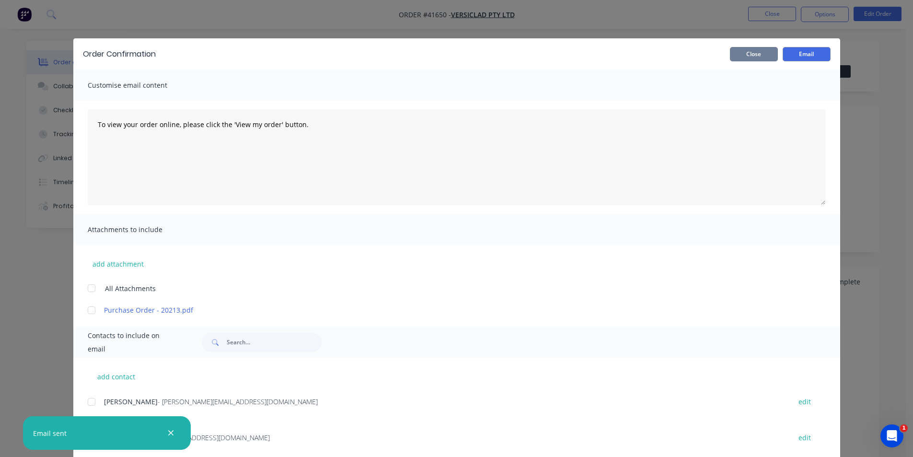
click at [739, 52] on button "Close" at bounding box center [754, 54] width 48 height 14
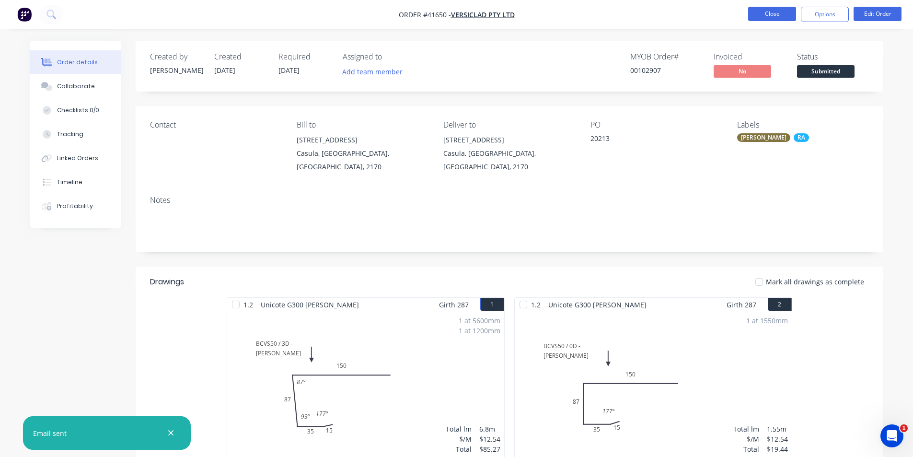
click at [771, 14] on button "Close" at bounding box center [772, 14] width 48 height 14
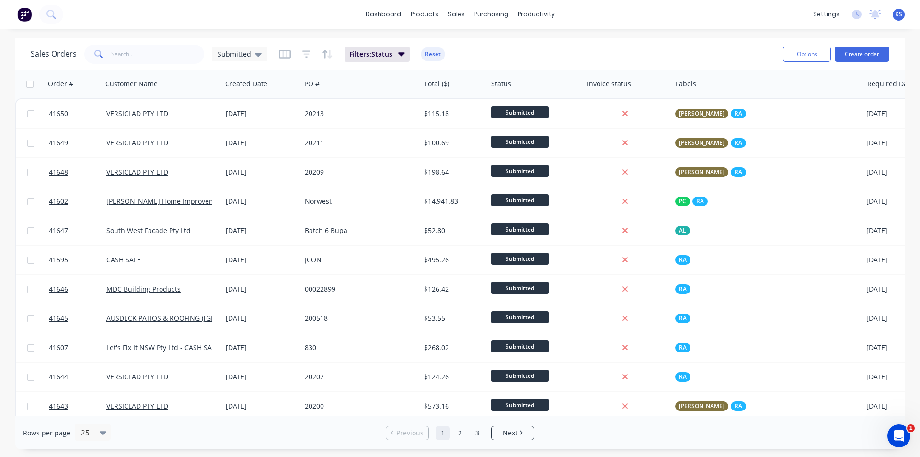
click at [623, 55] on div "Sales Orders Submitted Filters: Status Reset" at bounding box center [403, 53] width 745 height 23
click at [872, 50] on button "Create order" at bounding box center [862, 53] width 55 height 15
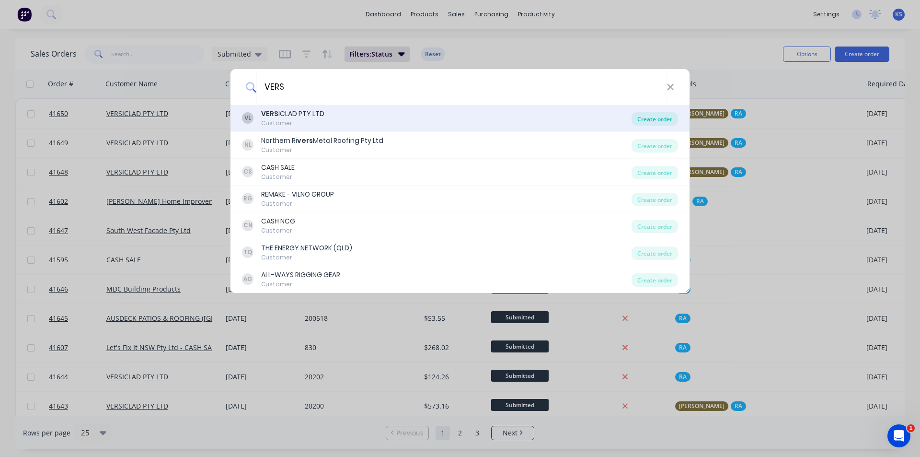
type input "VERS"
click at [643, 115] on div "Create order" at bounding box center [655, 118] width 46 height 13
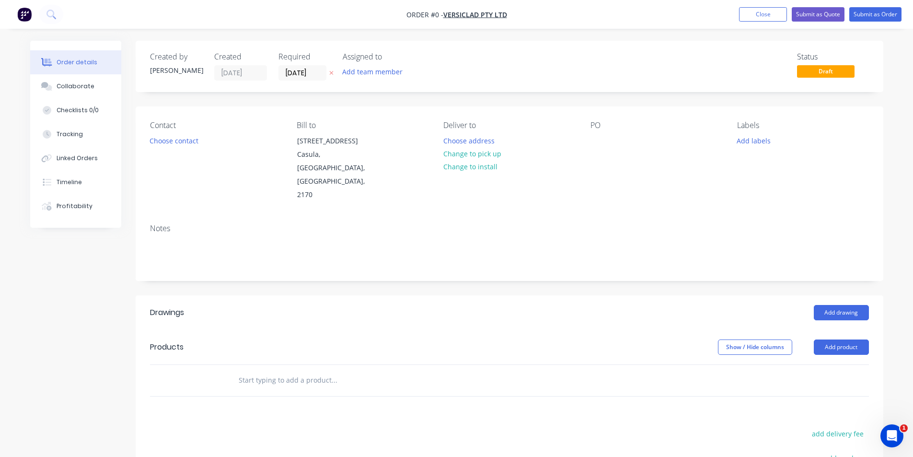
click at [475, 330] on header "Products Show / Hide columns Add product" at bounding box center [510, 347] width 748 height 35
click at [495, 330] on header "Products Show / Hide columns Add product" at bounding box center [510, 347] width 748 height 35
